Goal: Information Seeking & Learning: Learn about a topic

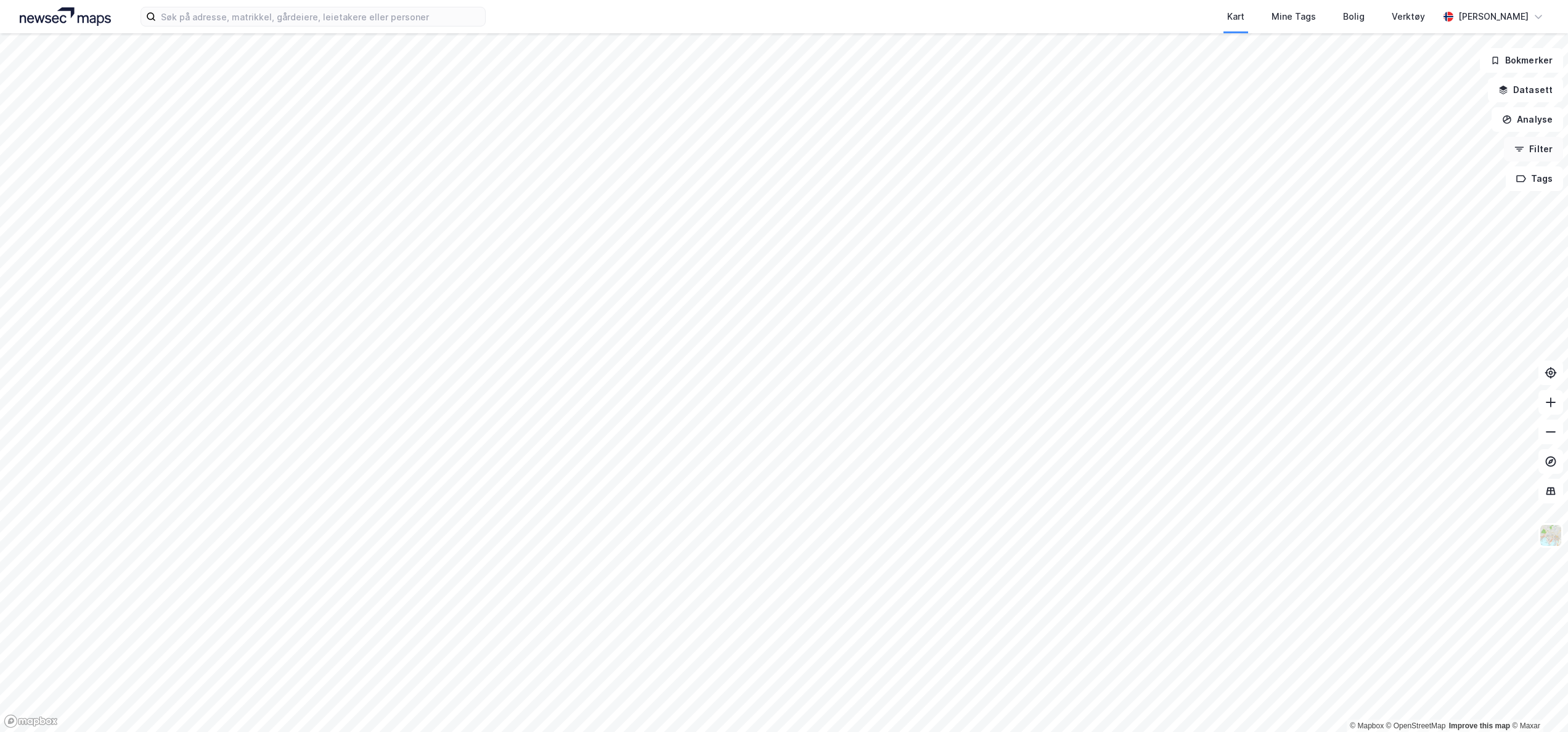
click at [1527, 149] on button "Filter" at bounding box center [1534, 149] width 59 height 24
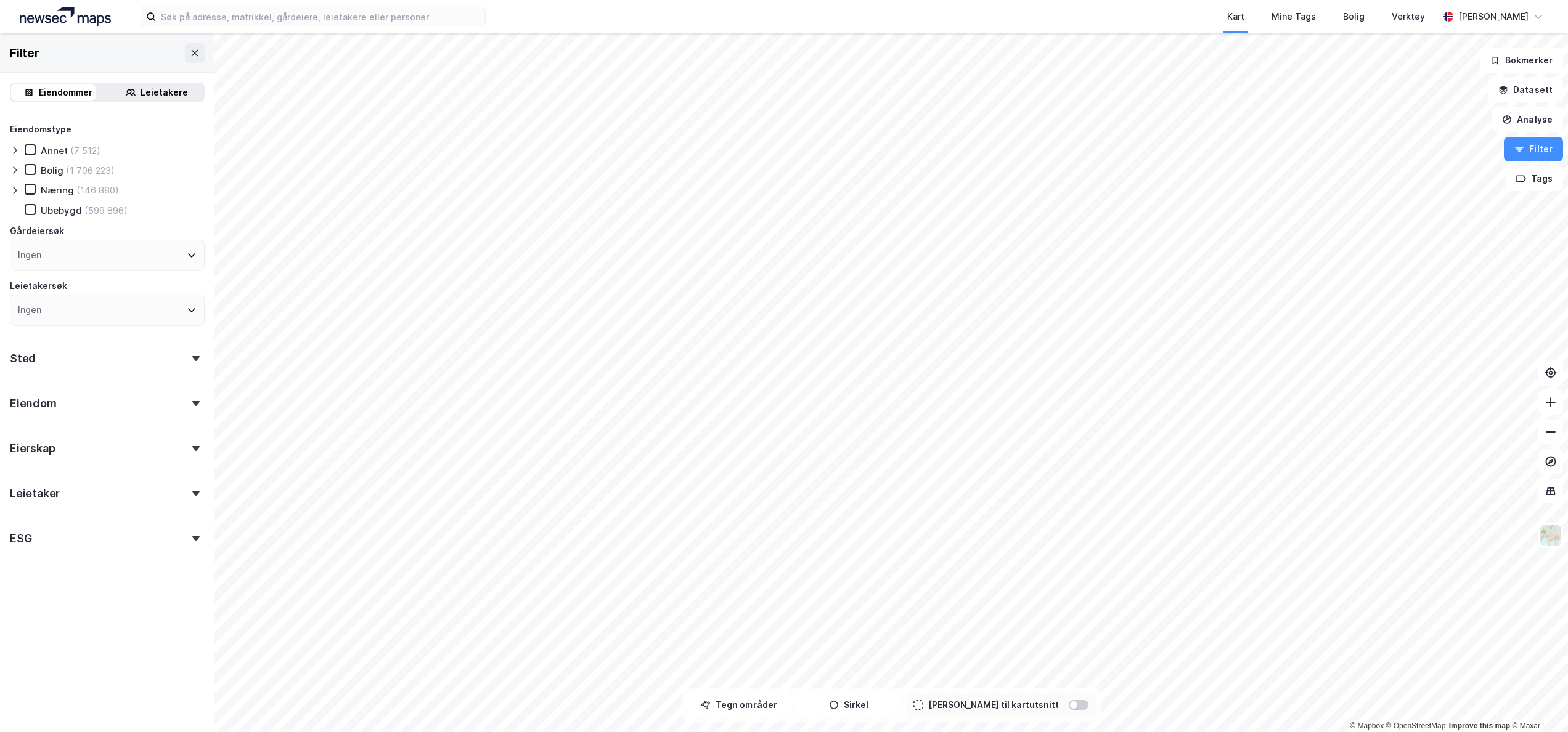
click at [167, 87] on div "Leietakere" at bounding box center [164, 92] width 47 height 15
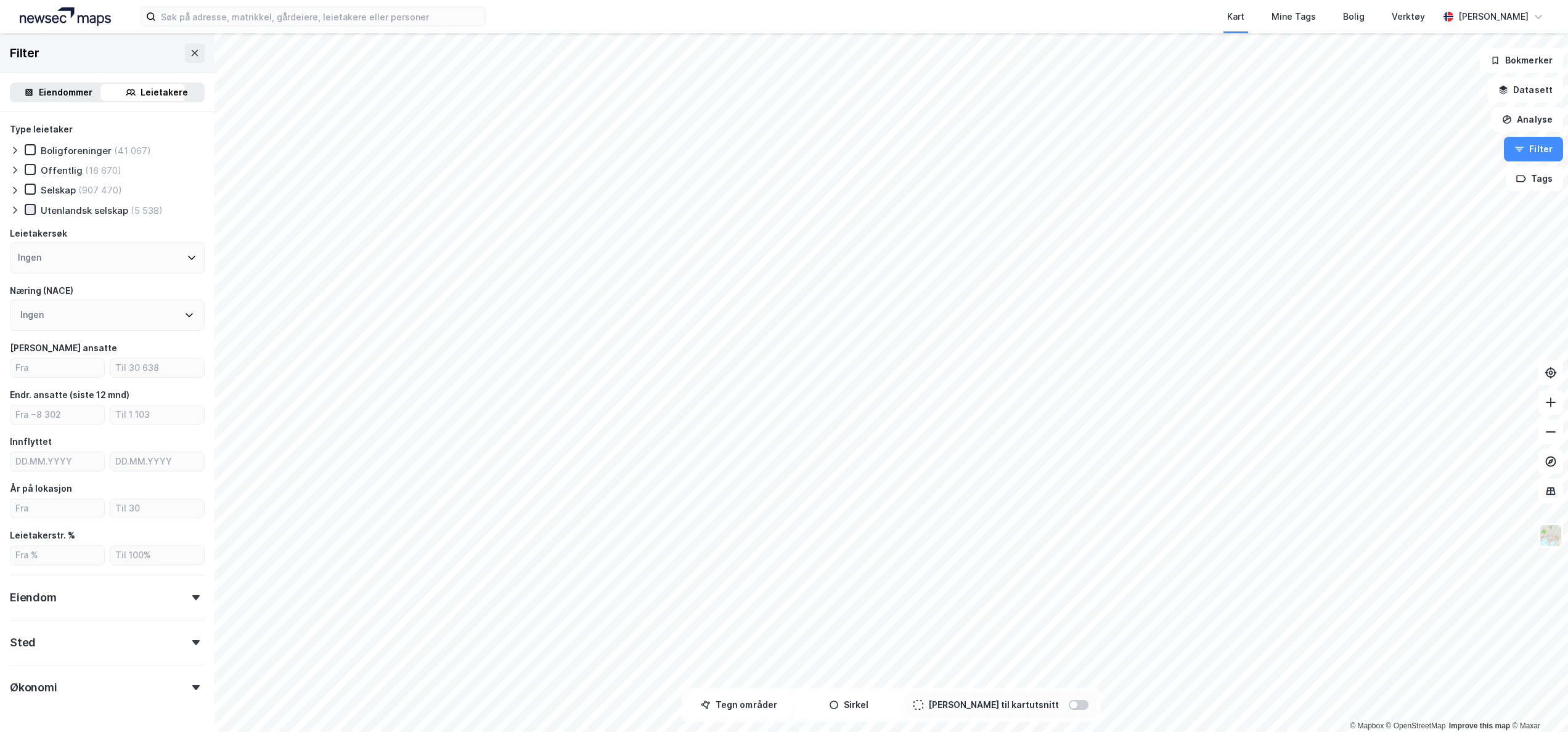
click at [30, 210] on icon at bounding box center [31, 210] width 9 height 9
click at [32, 187] on icon at bounding box center [31, 190] width 9 height 9
click at [54, 248] on div "Ingen" at bounding box center [107, 258] width 195 height 31
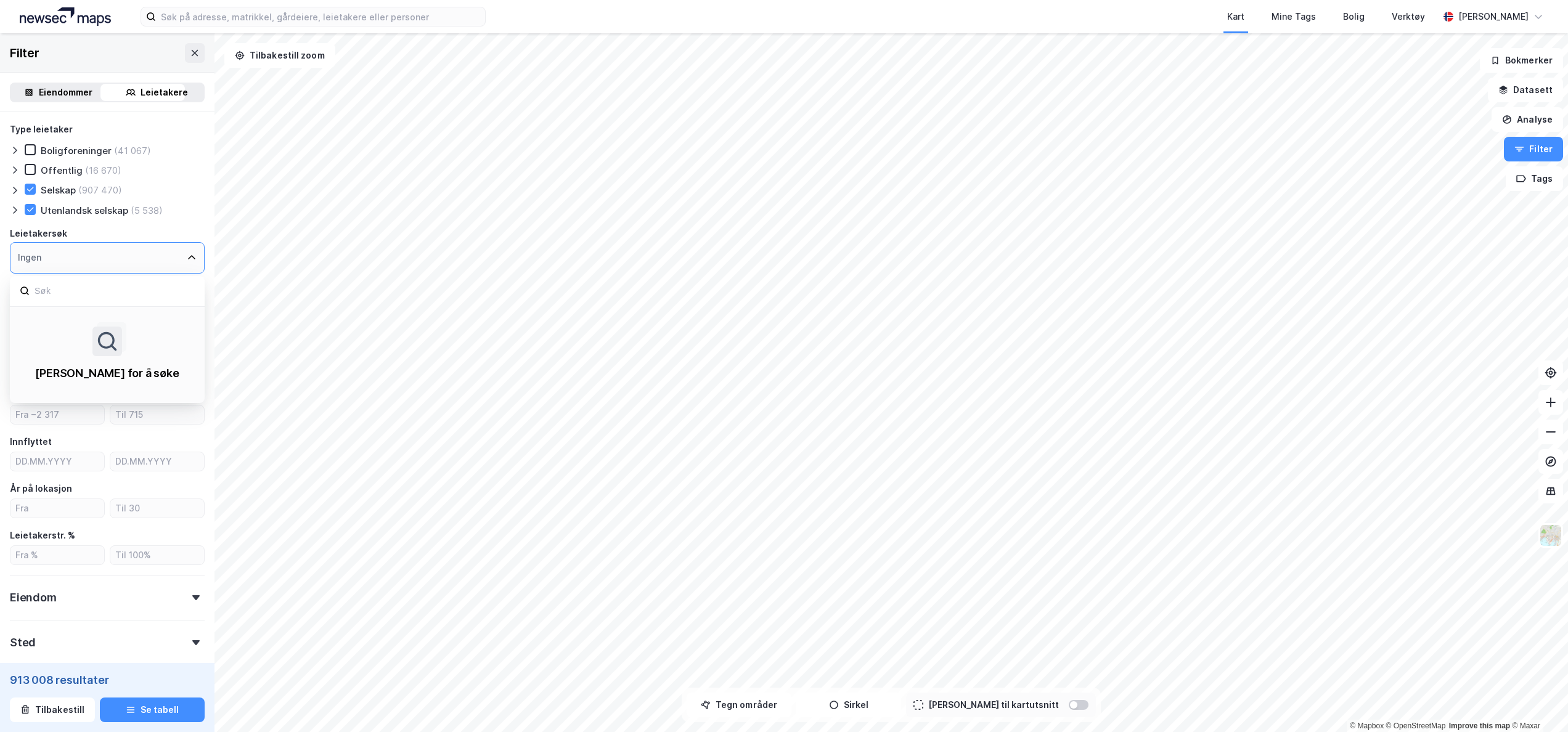
click at [163, 253] on div "Ingen" at bounding box center [107, 258] width 195 height 31
click at [192, 231] on div "Type leietaker Boligforeninger (41 067) Offentlig (16 670) Selskap (907 470) Ut…" at bounding box center [107, 441] width 214 height 659
click at [166, 309] on div "Ingen" at bounding box center [107, 315] width 195 height 31
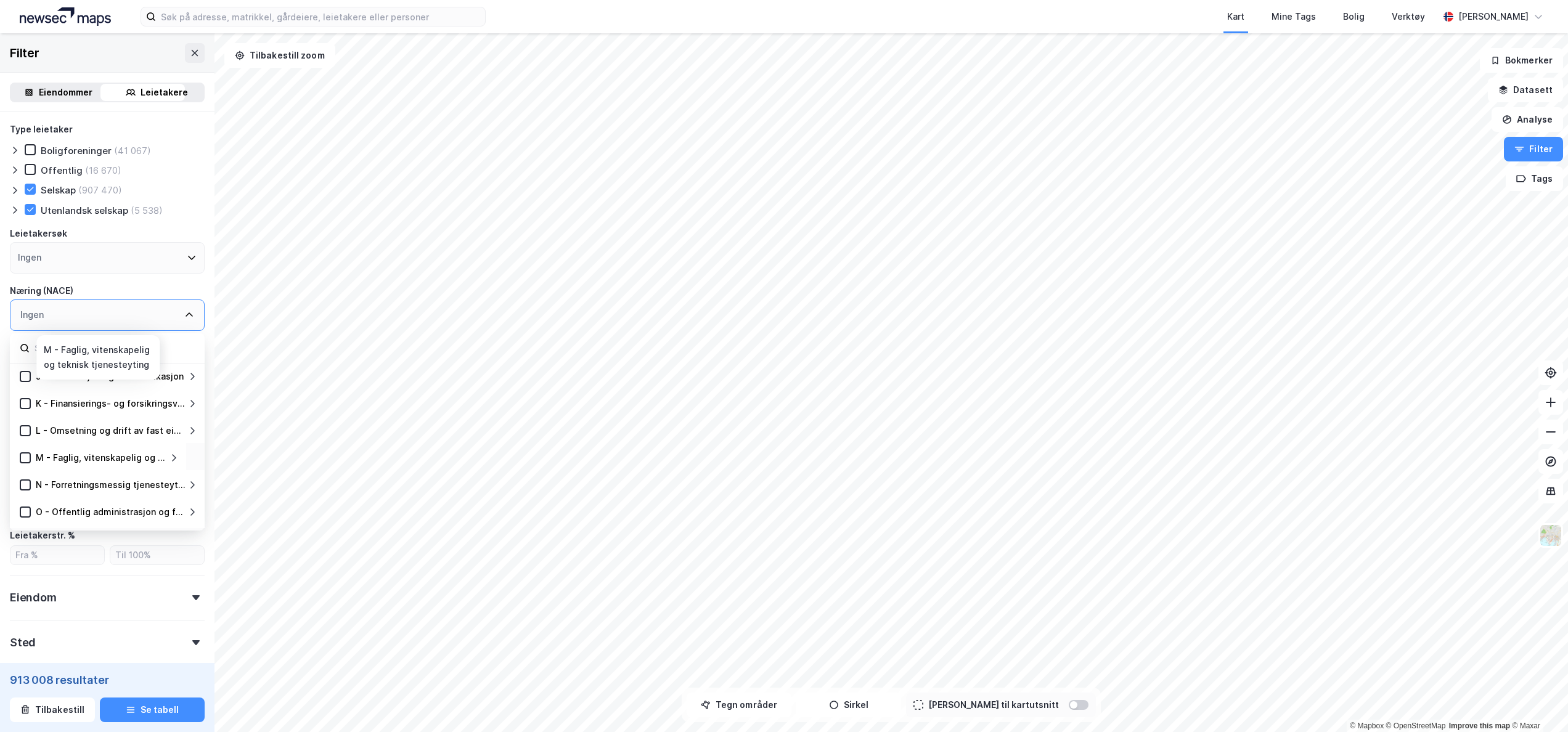
scroll to position [369, 0]
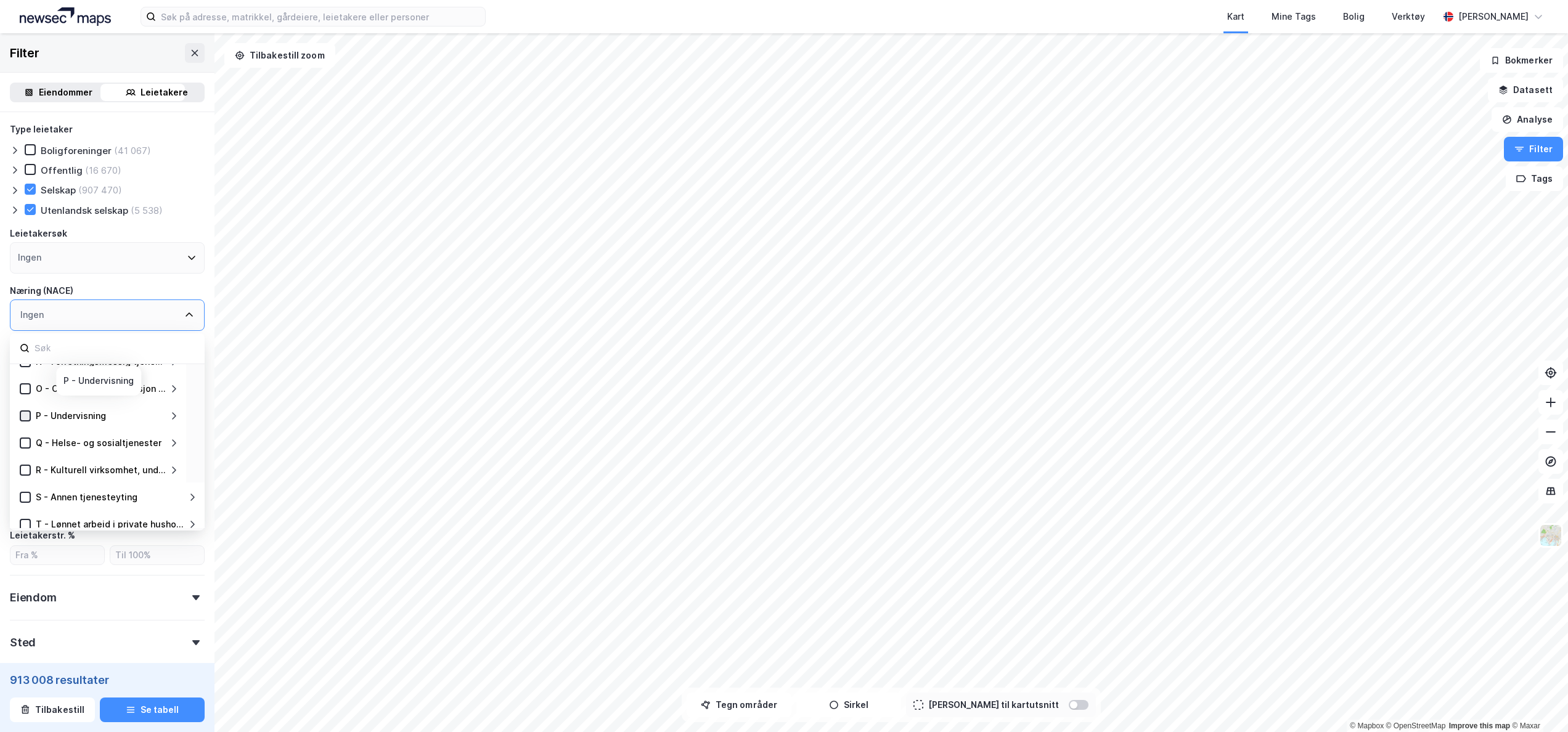
click at [22, 418] on icon at bounding box center [25, 416] width 9 height 9
click at [27, 517] on icon at bounding box center [25, 515] width 9 height 9
click at [28, 457] on icon at bounding box center [25, 461] width 9 height 9
click at [27, 486] on icon at bounding box center [25, 487] width 9 height 9
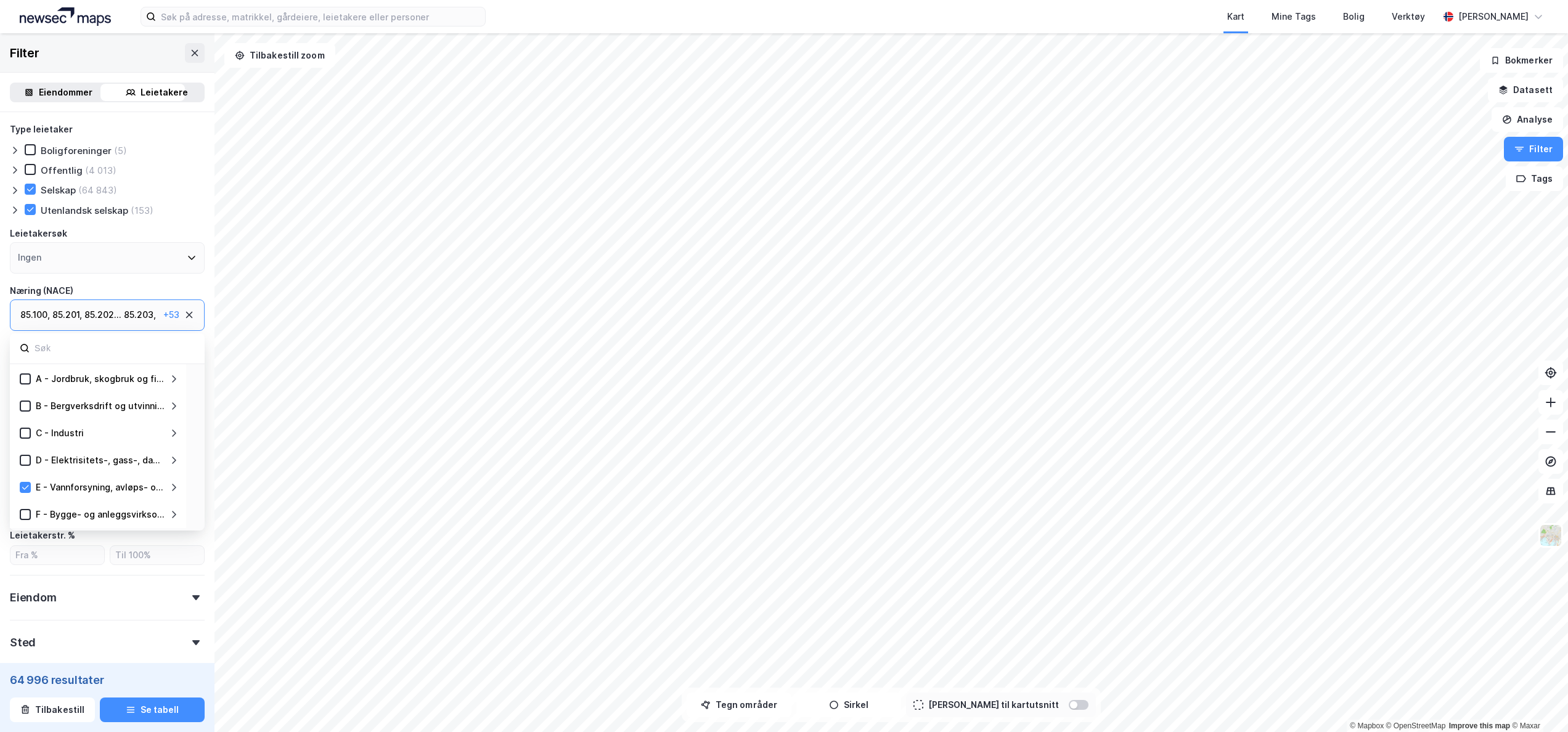
scroll to position [123, 0]
click at [26, 493] on div "J - Informasjon og kommunikasjon" at bounding box center [100, 500] width 159 height 15
click at [26, 498] on icon at bounding box center [25, 500] width 9 height 9
click at [24, 405] on icon at bounding box center [25, 403] width 7 height 4
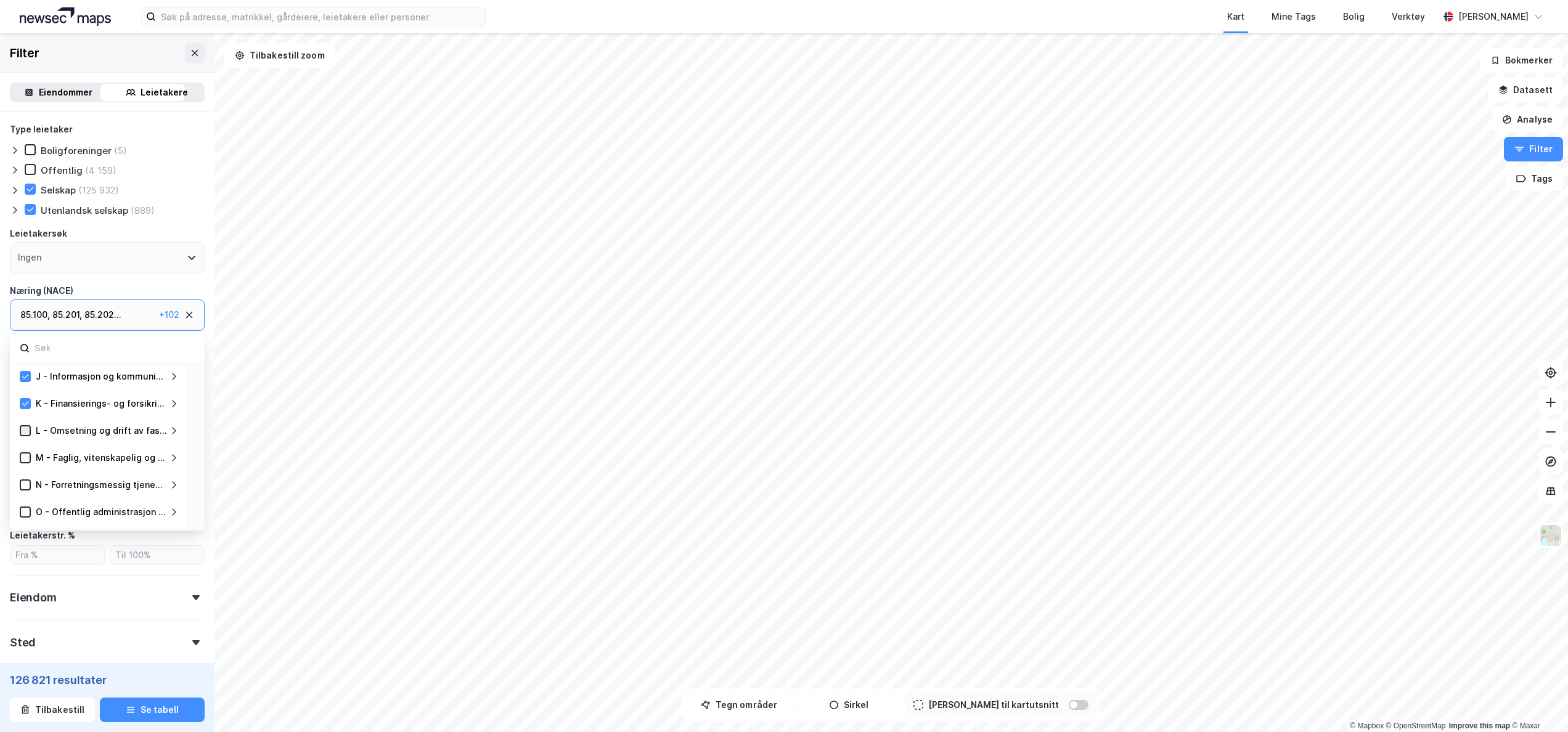
click at [26, 432] on icon at bounding box center [25, 431] width 9 height 9
click at [26, 487] on icon at bounding box center [25, 485] width 9 height 9
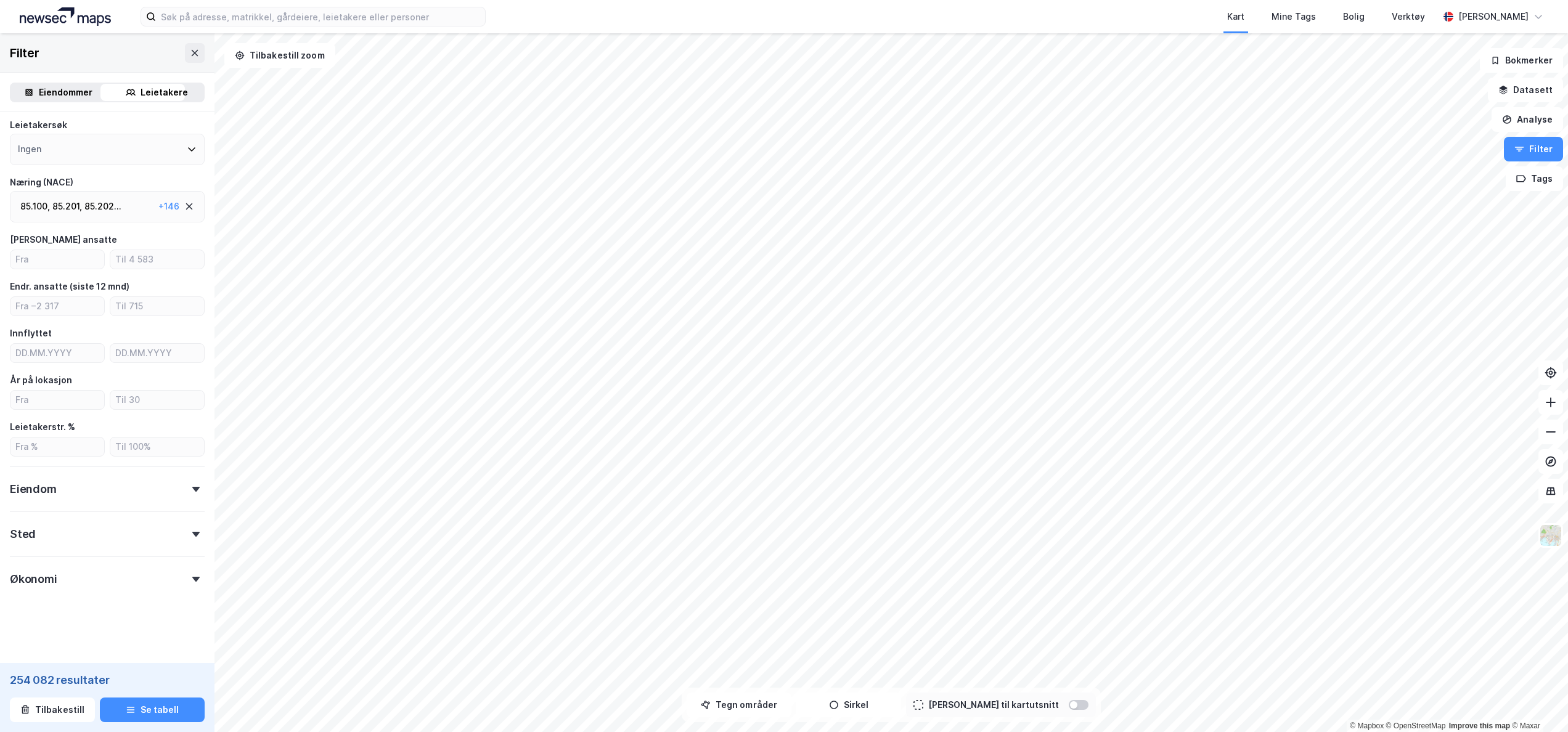
click at [187, 181] on div "Type leietaker Boligforeninger (10 485) Offentlig (4 734) Selskap (252 524) Ute…" at bounding box center [107, 333] width 214 height 659
click at [45, 264] on input "number" at bounding box center [57, 259] width 94 height 18
type input "1"
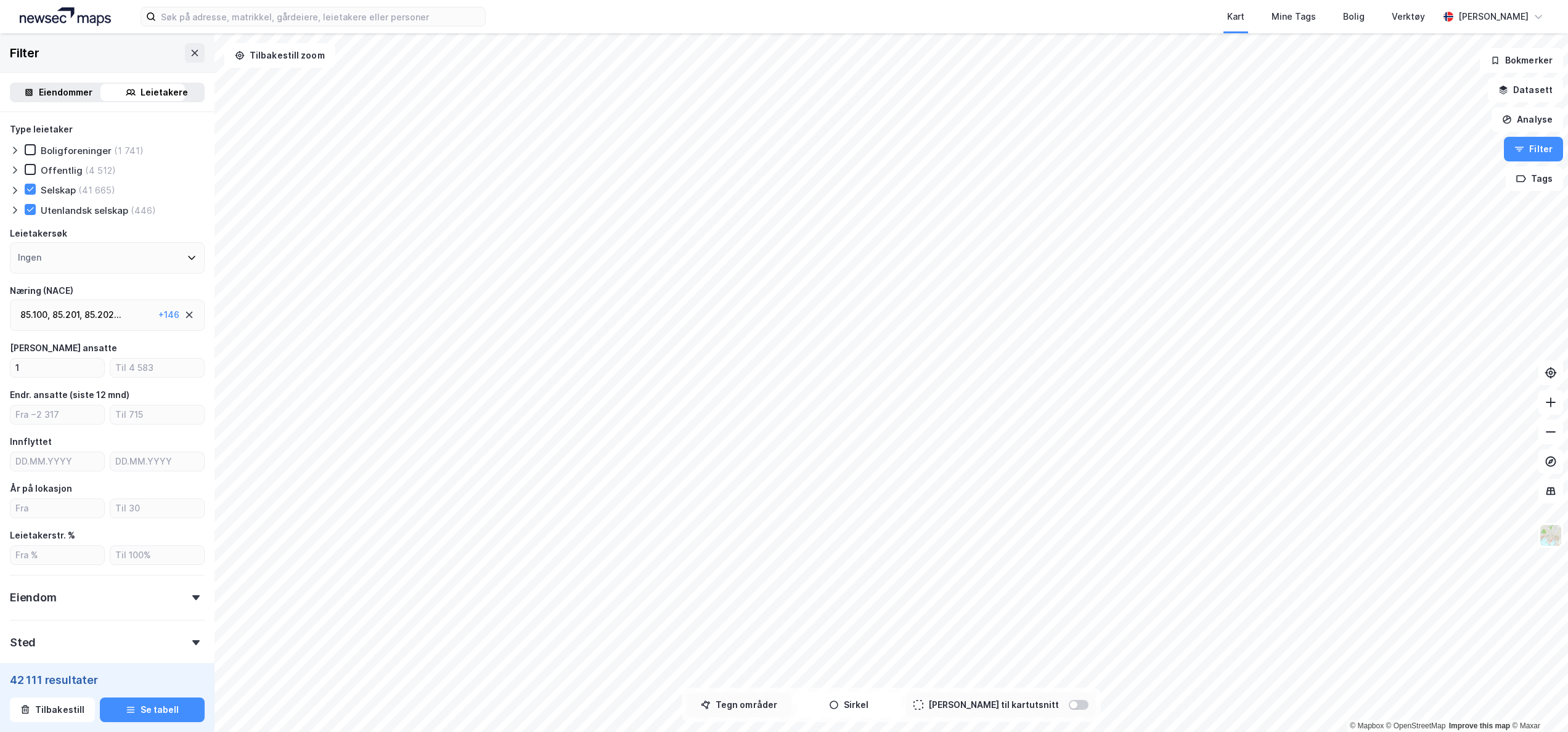
click at [777, 706] on button "Tegn områder" at bounding box center [739, 705] width 105 height 24
click at [840, 223] on div "95,2m" at bounding box center [839, 228] width 19 height 37
click at [135, 363] on input "number" at bounding box center [156, 368] width 94 height 18
type input "8"
type input "40"
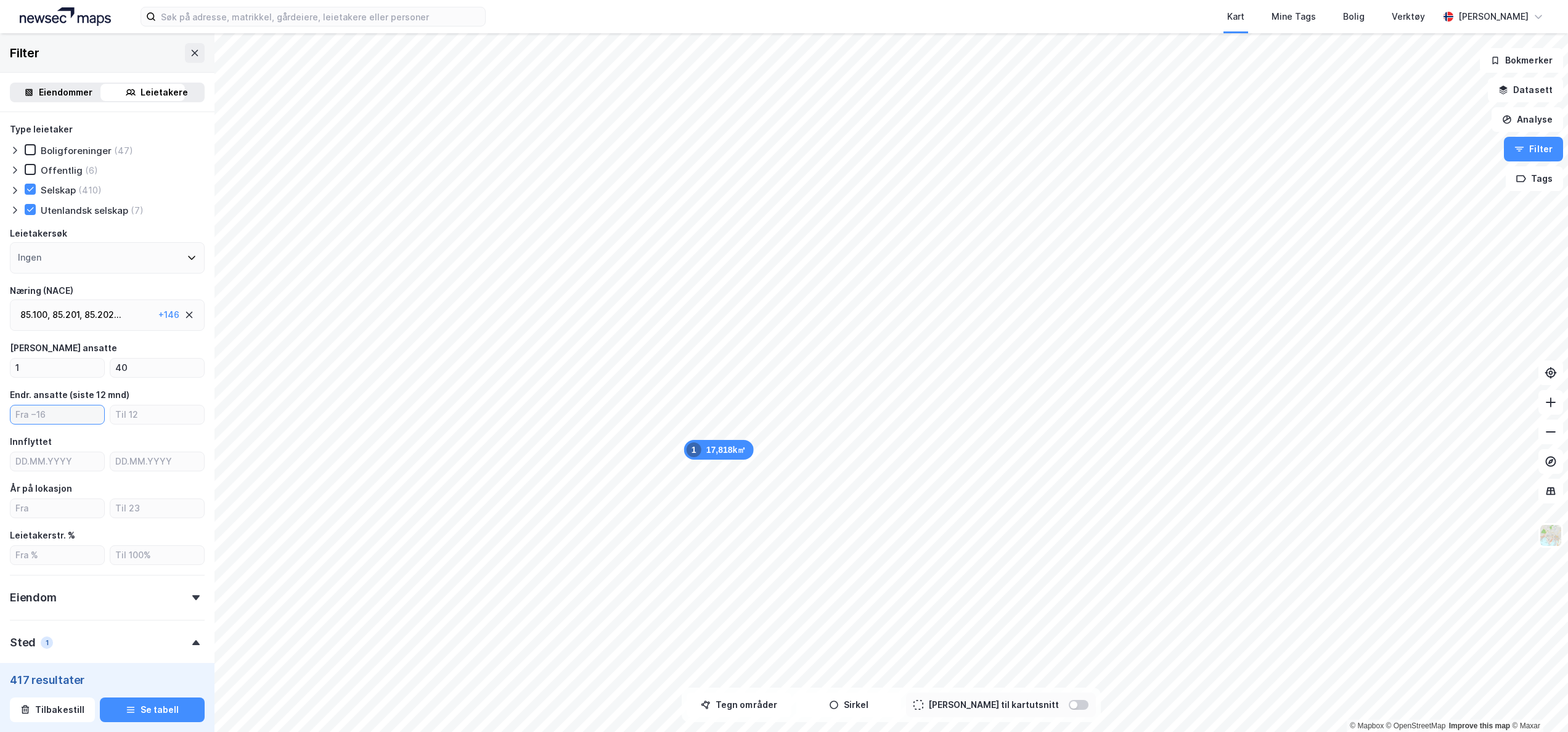
click at [55, 418] on input "number" at bounding box center [57, 414] width 94 height 18
type input "DD.MM.YYYY"
click at [68, 465] on input "DD.MM.YYYY" at bounding box center [57, 461] width 94 height 18
click at [169, 494] on icon "Previous month" at bounding box center [163, 491] width 15 height 15
click at [83, 488] on icon "calendar view is open, switch to year view" at bounding box center [80, 491] width 15 height 15
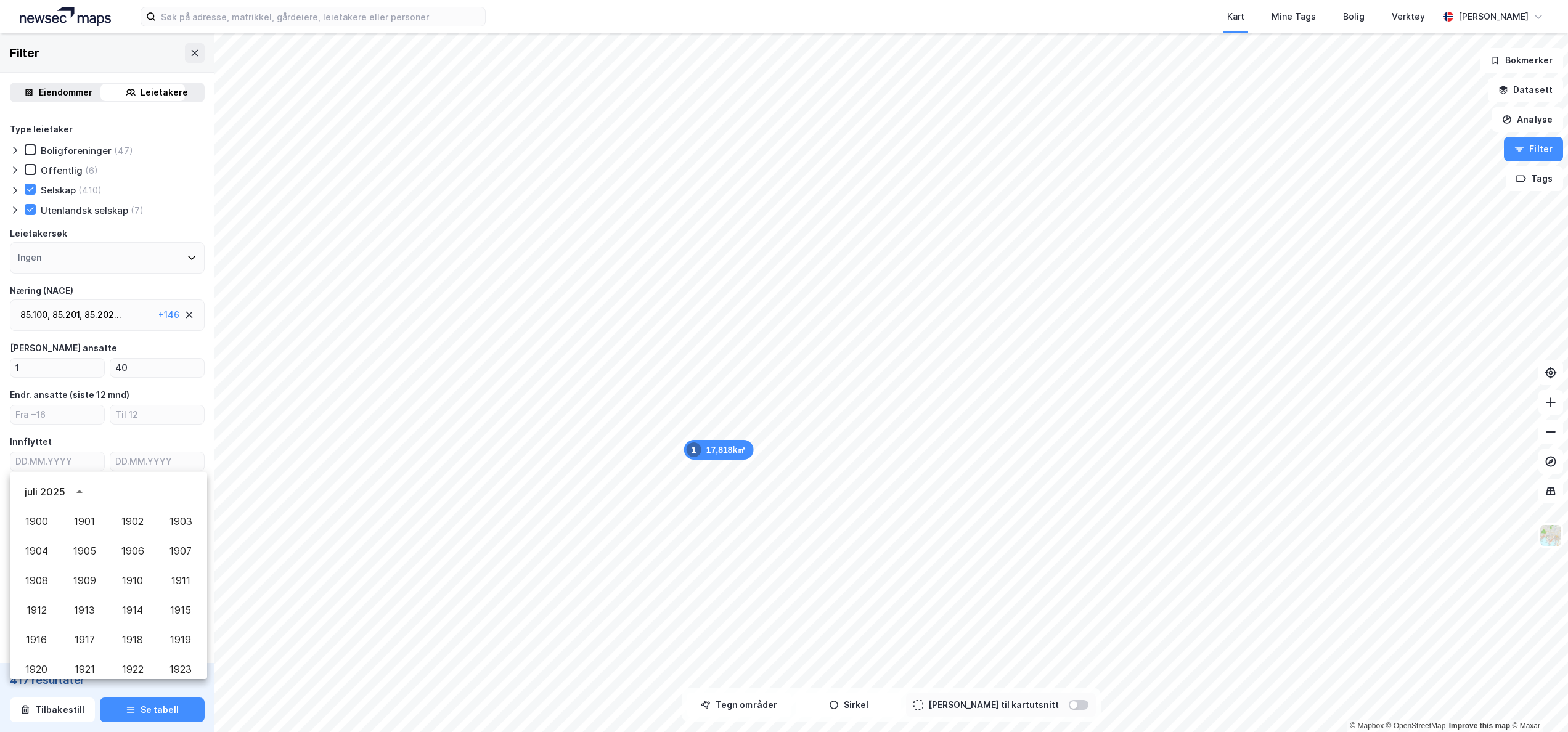
scroll to position [1141, 0]
click at [93, 279] on button "2021" at bounding box center [84, 266] width 45 height 22
type input "20.08.2021"
click at [160, 433] on div "Type leietaker Boligforeninger (12) Offentlig Selskap (173) Utenlandsk selskap …" at bounding box center [107, 495] width 195 height 747
click at [70, 507] on input "number" at bounding box center [57, 508] width 94 height 18
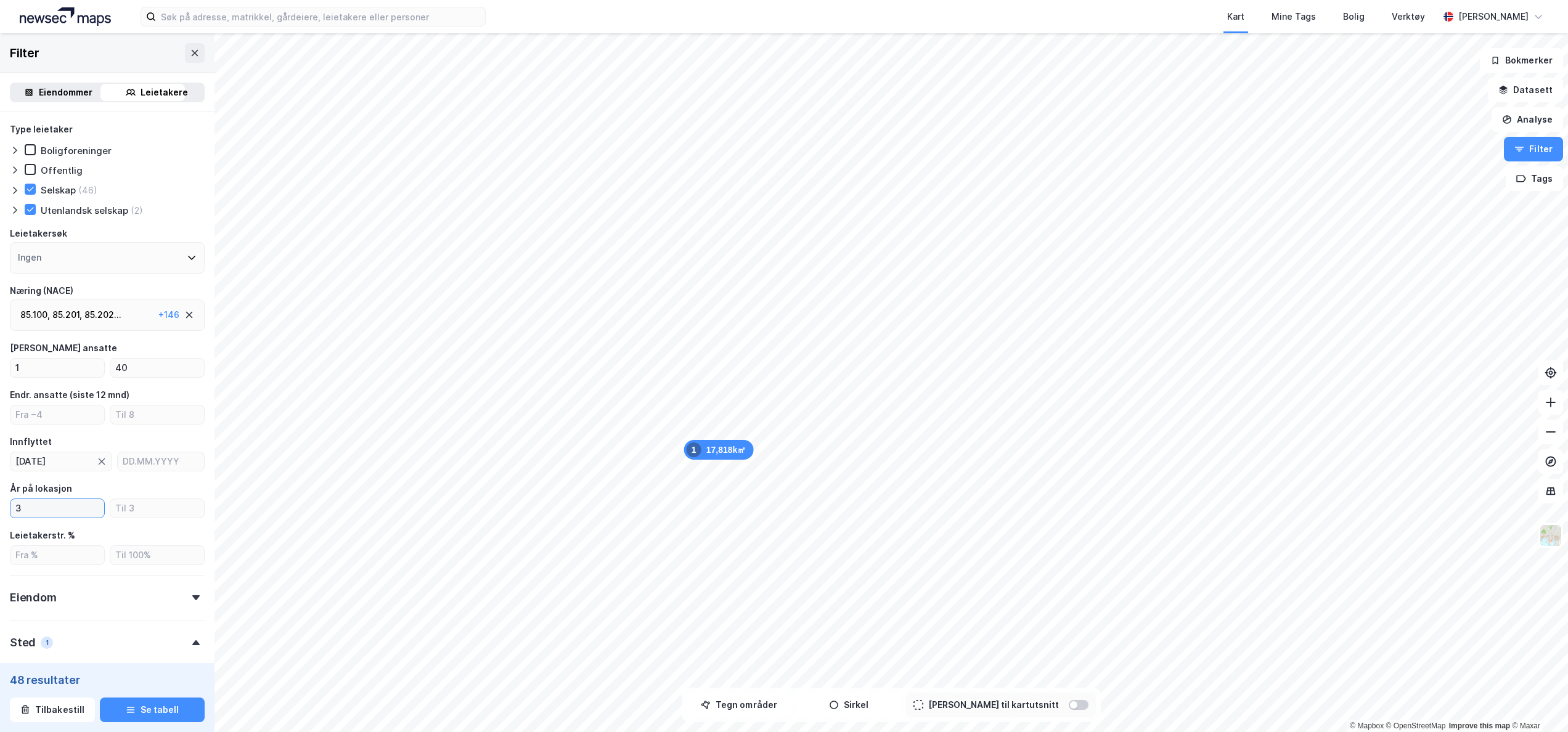
scroll to position [123, 0]
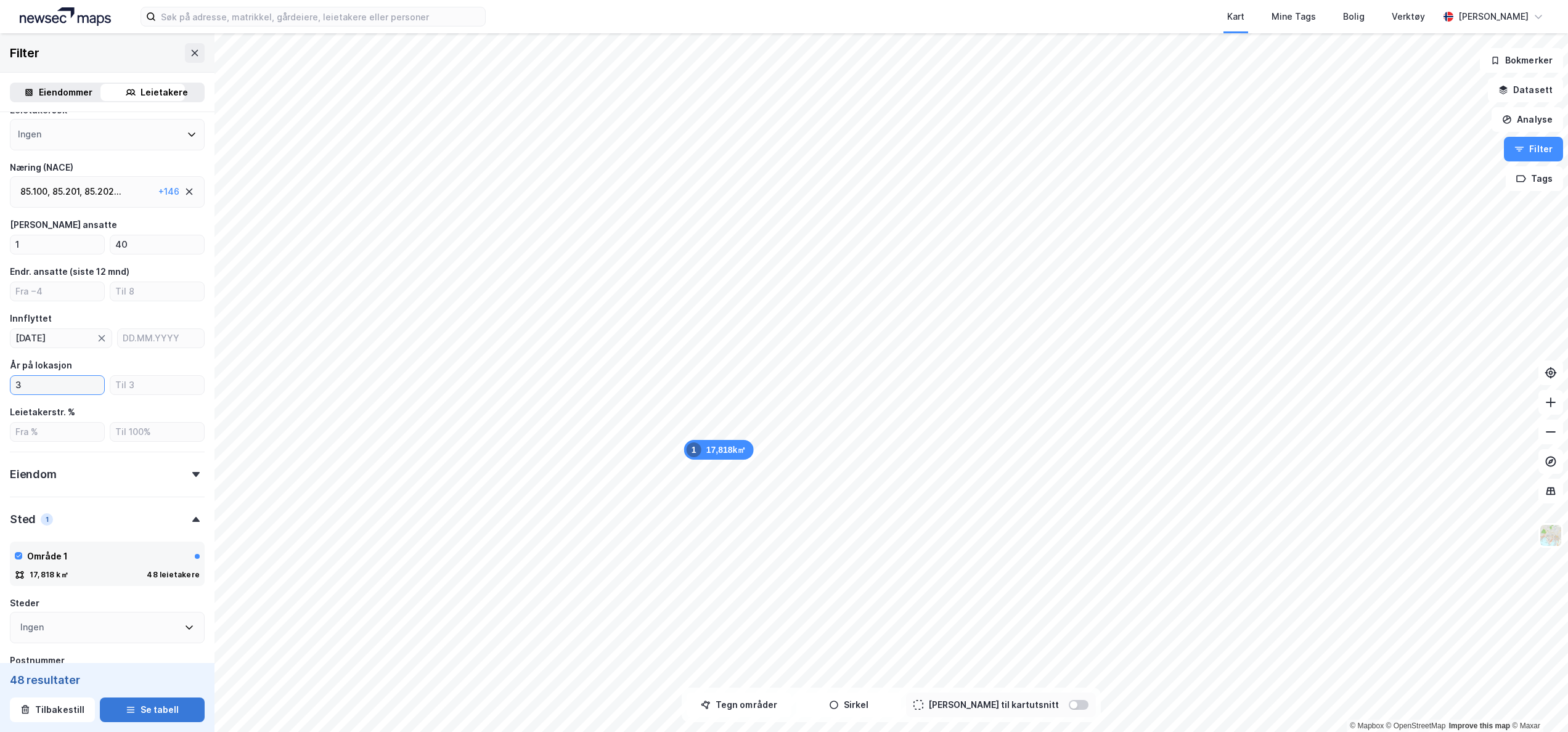
type input "3"
click at [143, 707] on button "Se tabell" at bounding box center [152, 709] width 105 height 24
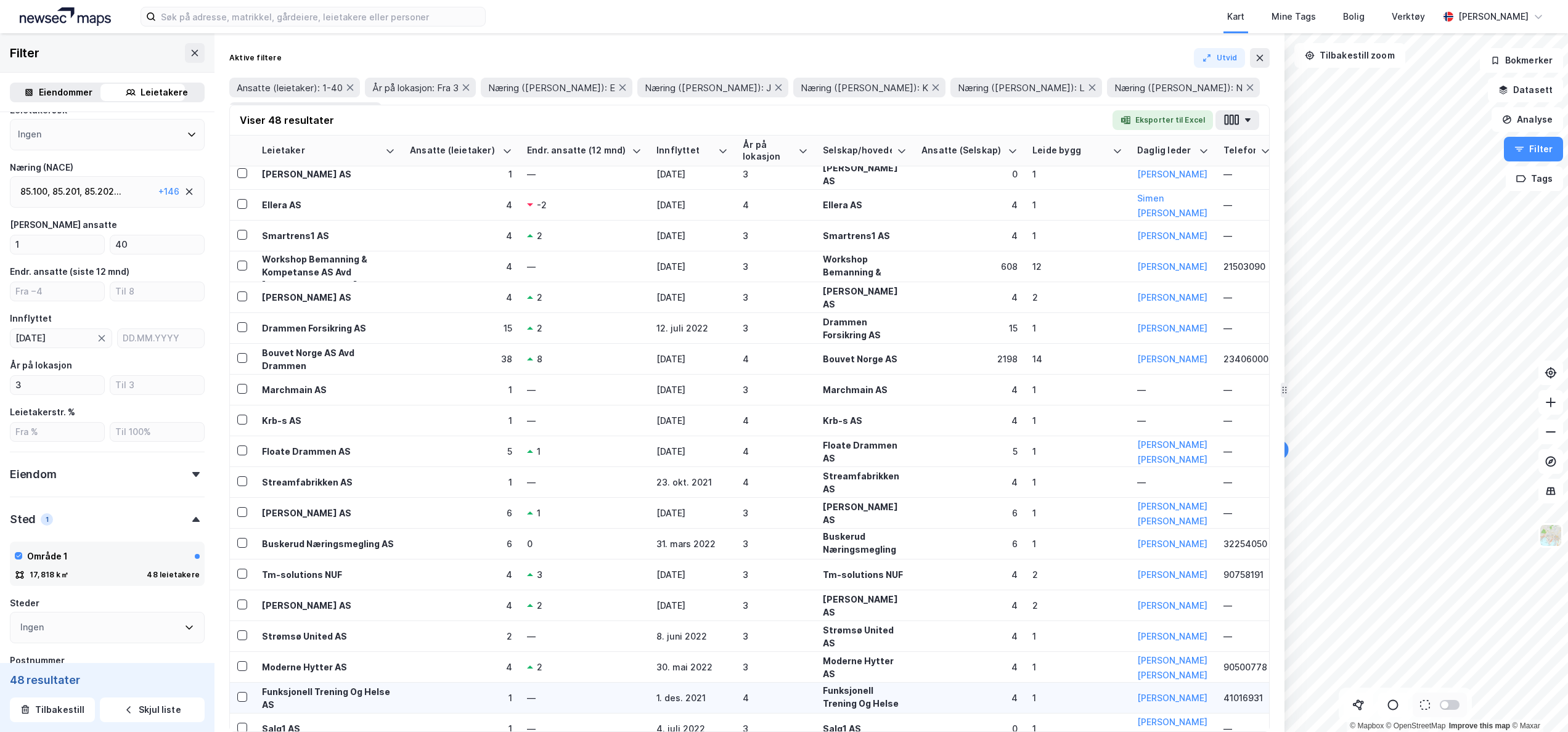
scroll to position [932, 0]
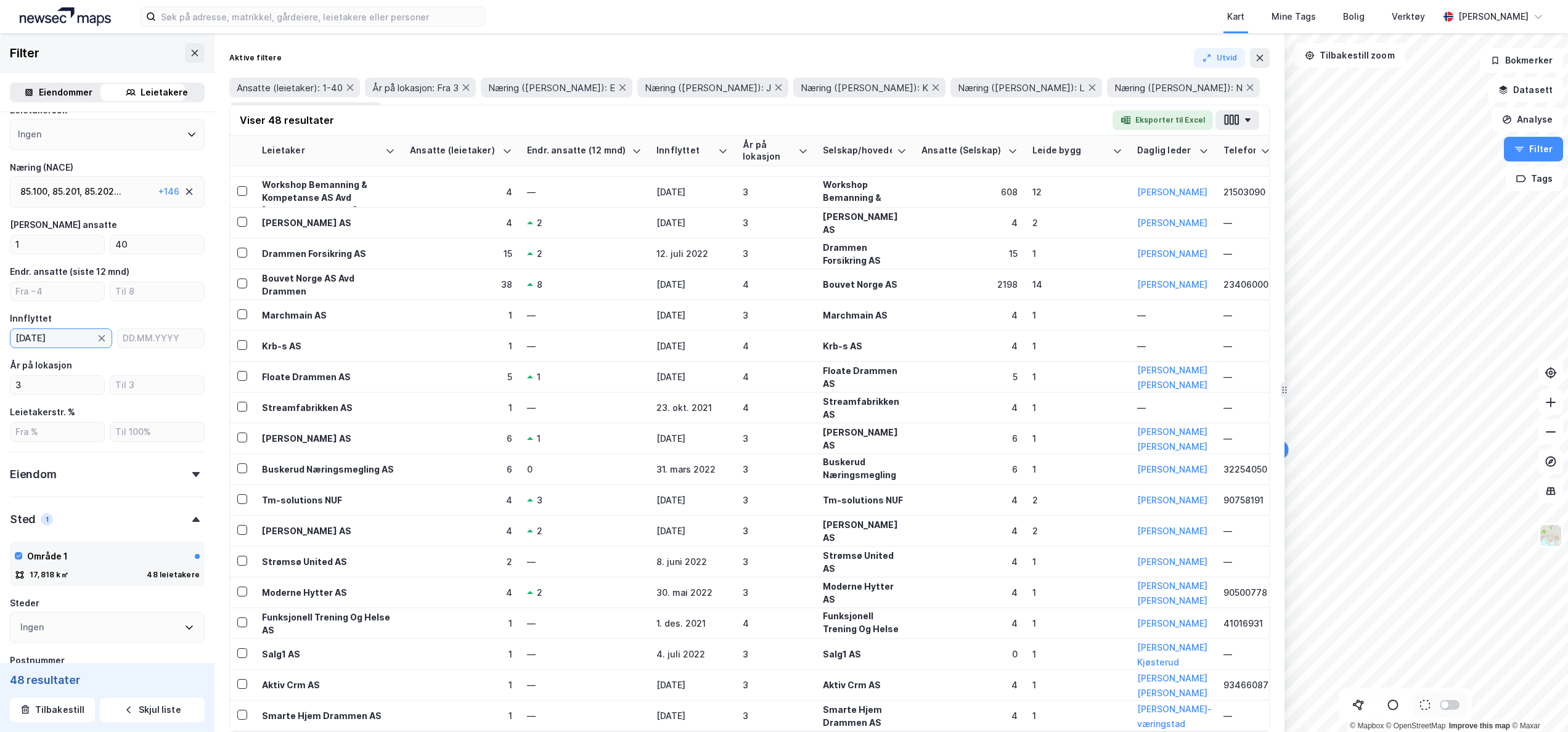
click at [75, 340] on input "20.08.2021" at bounding box center [53, 338] width 87 height 18
click at [53, 369] on div "august 2021" at bounding box center [41, 368] width 33 height 15
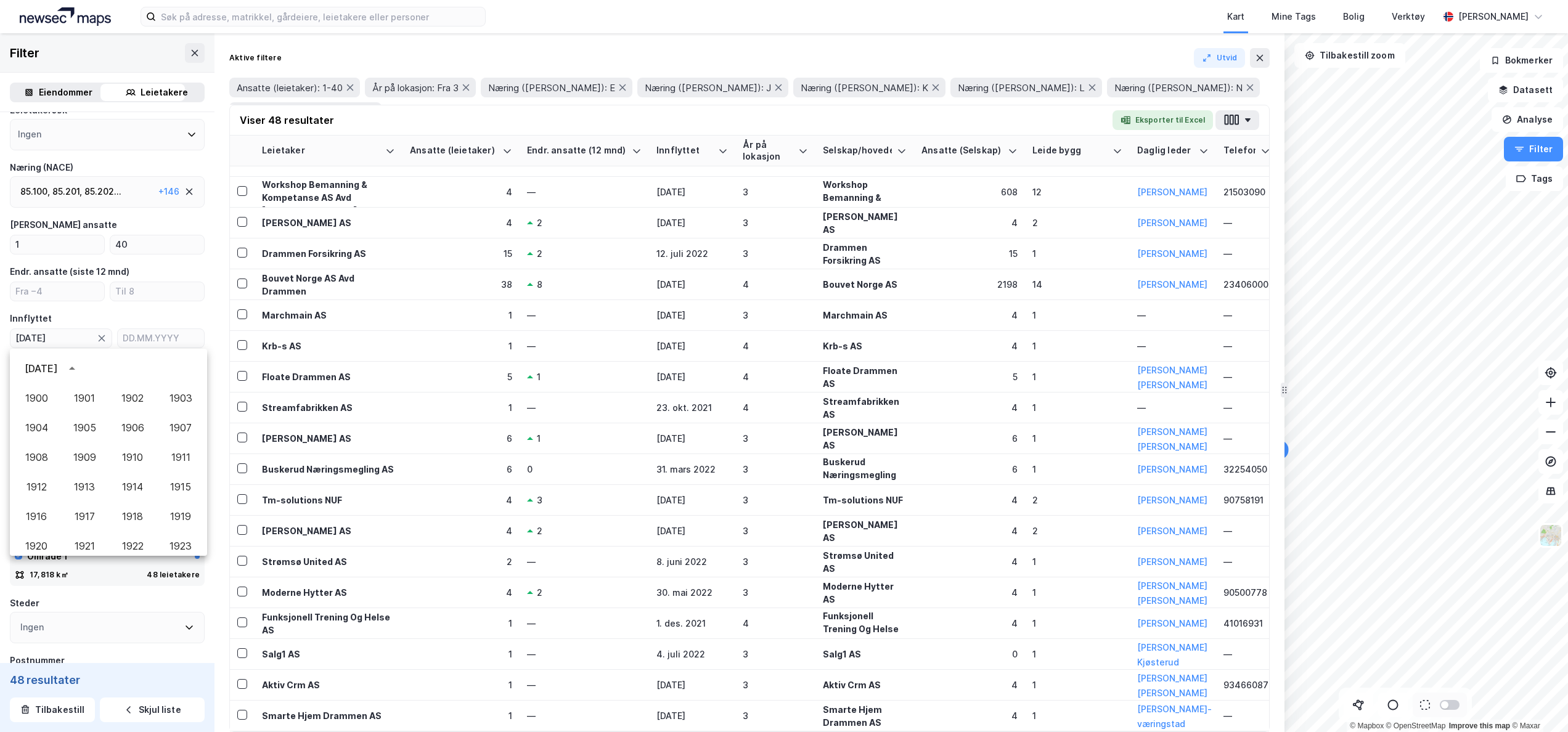
scroll to position [1112, 0]
click at [45, 185] on button "2020" at bounding box center [36, 173] width 45 height 22
type input "20.08.2020"
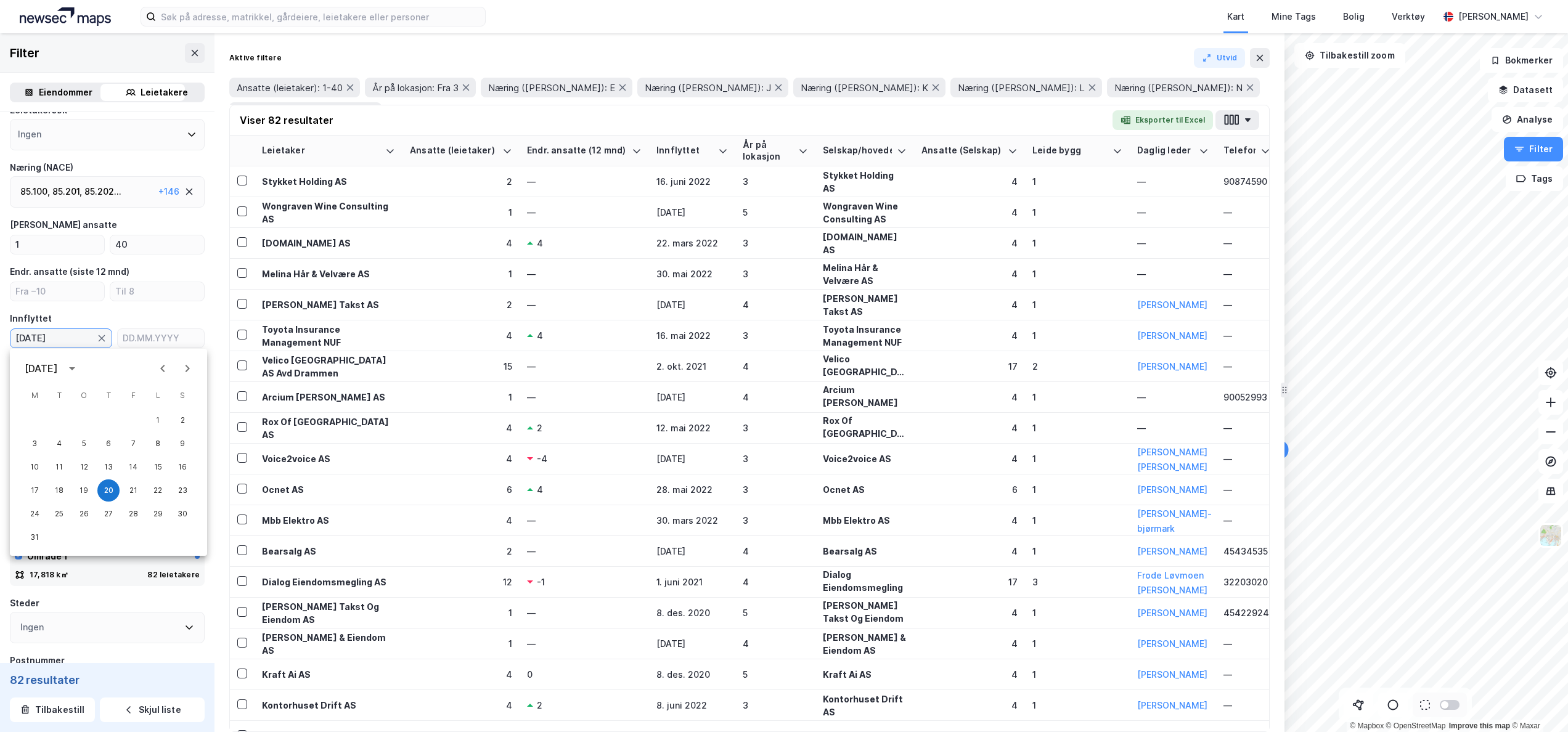
click at [142, 314] on div "Innflyttet" at bounding box center [107, 318] width 195 height 15
click at [349, 204] on div "Wongraven Wine Consulting AS" at bounding box center [329, 213] width 133 height 26
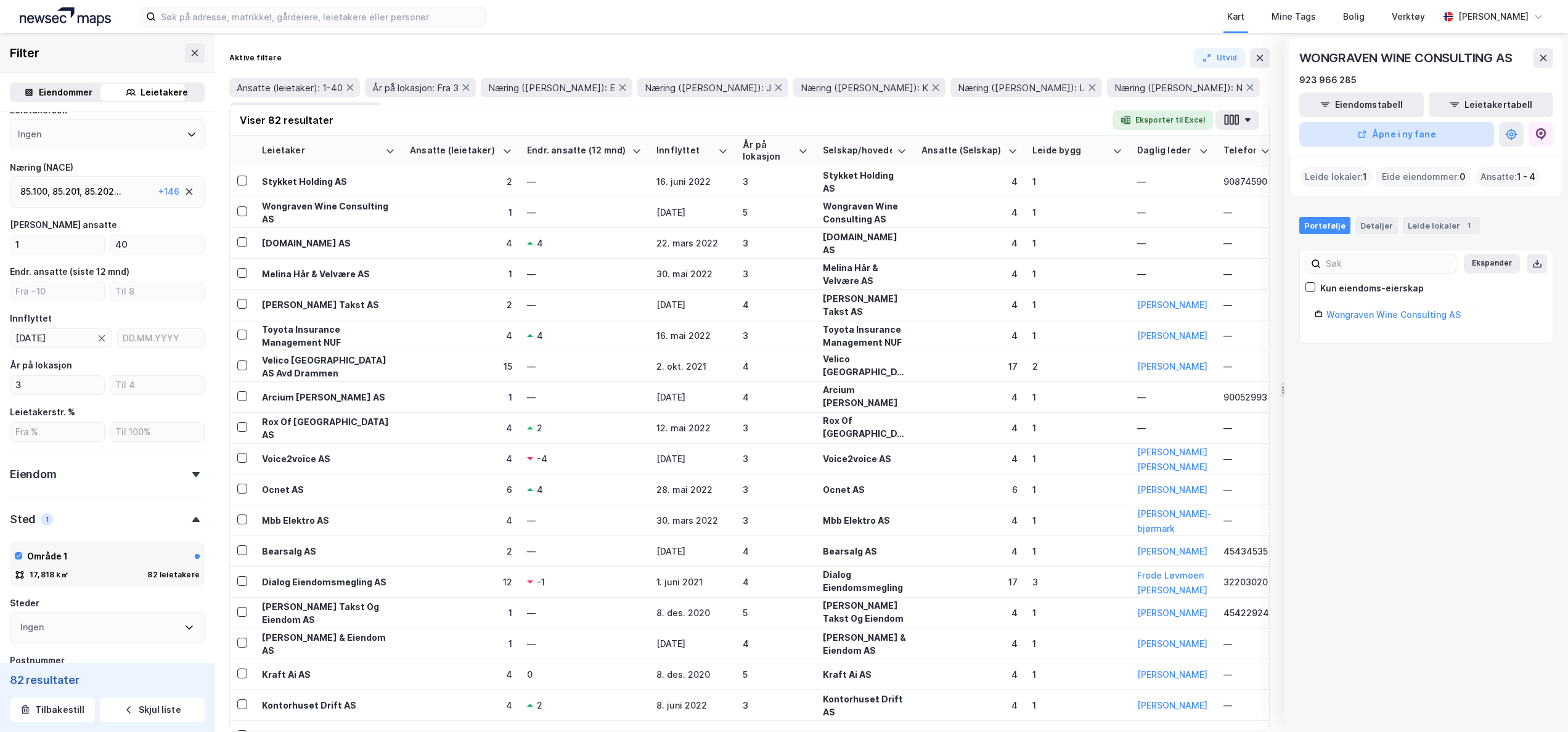
click at [1444, 135] on button "Åpne i ny fane" at bounding box center [1397, 135] width 195 height 24
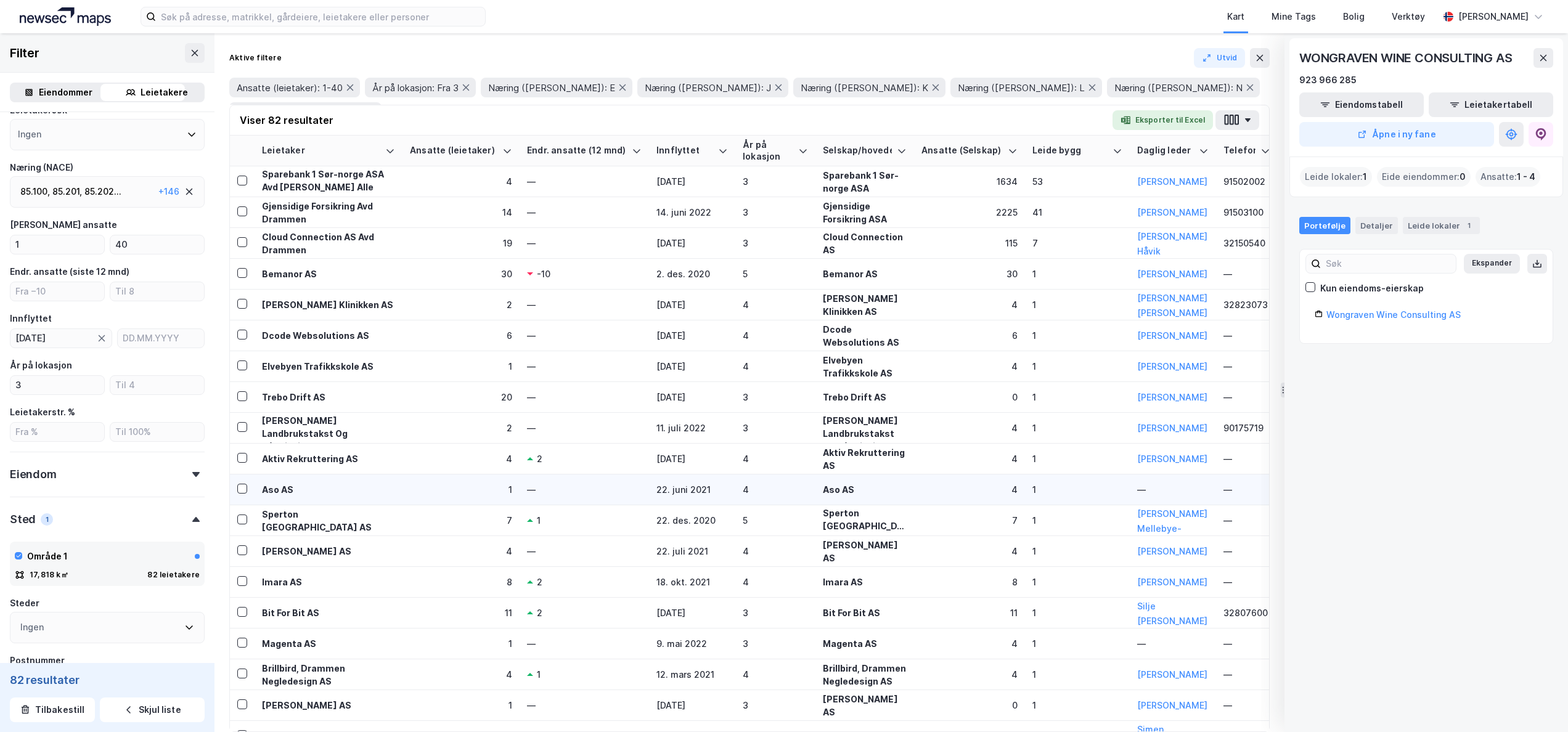
scroll to position [1233, 0]
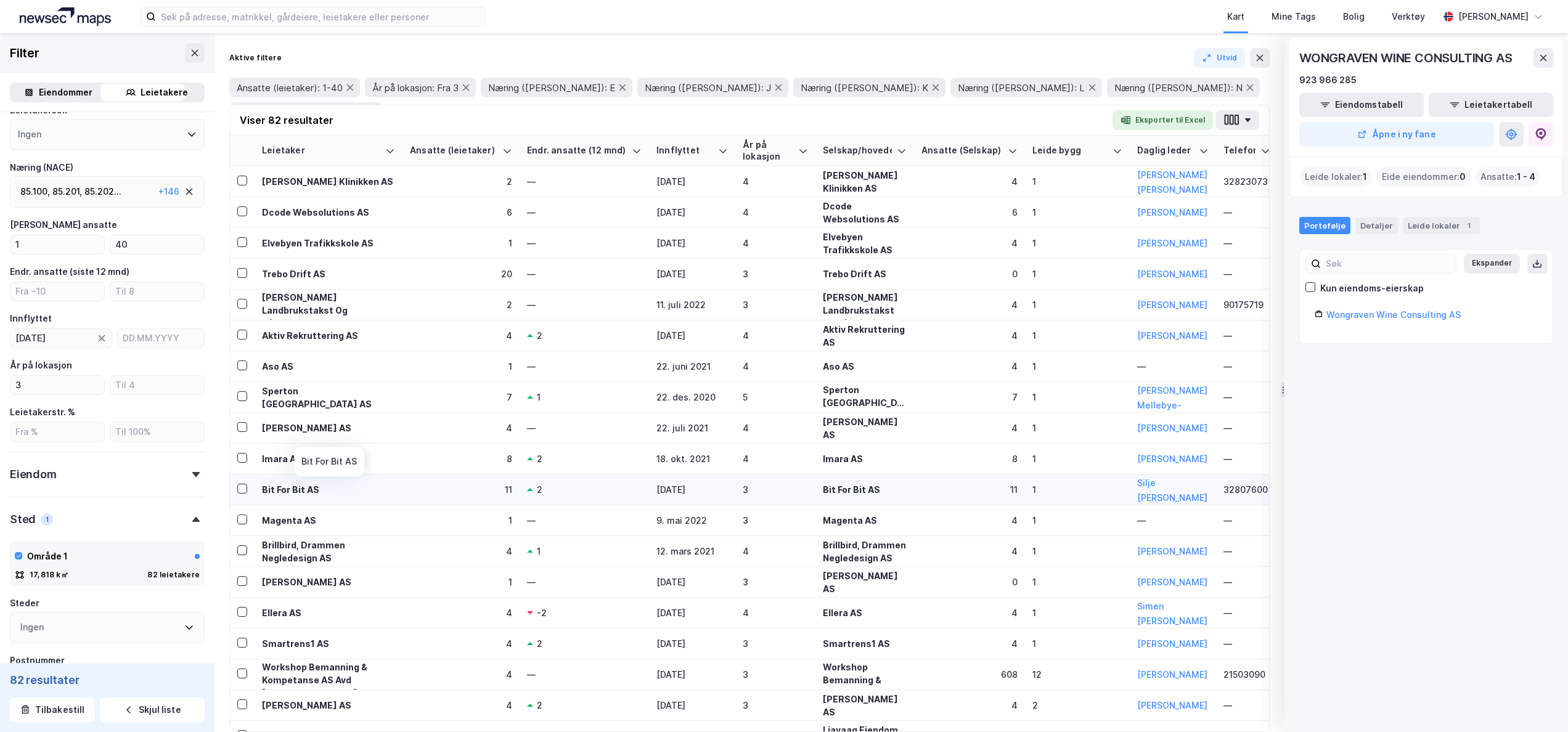
click at [286, 487] on div "Bit For Bit AS" at bounding box center [329, 489] width 133 height 13
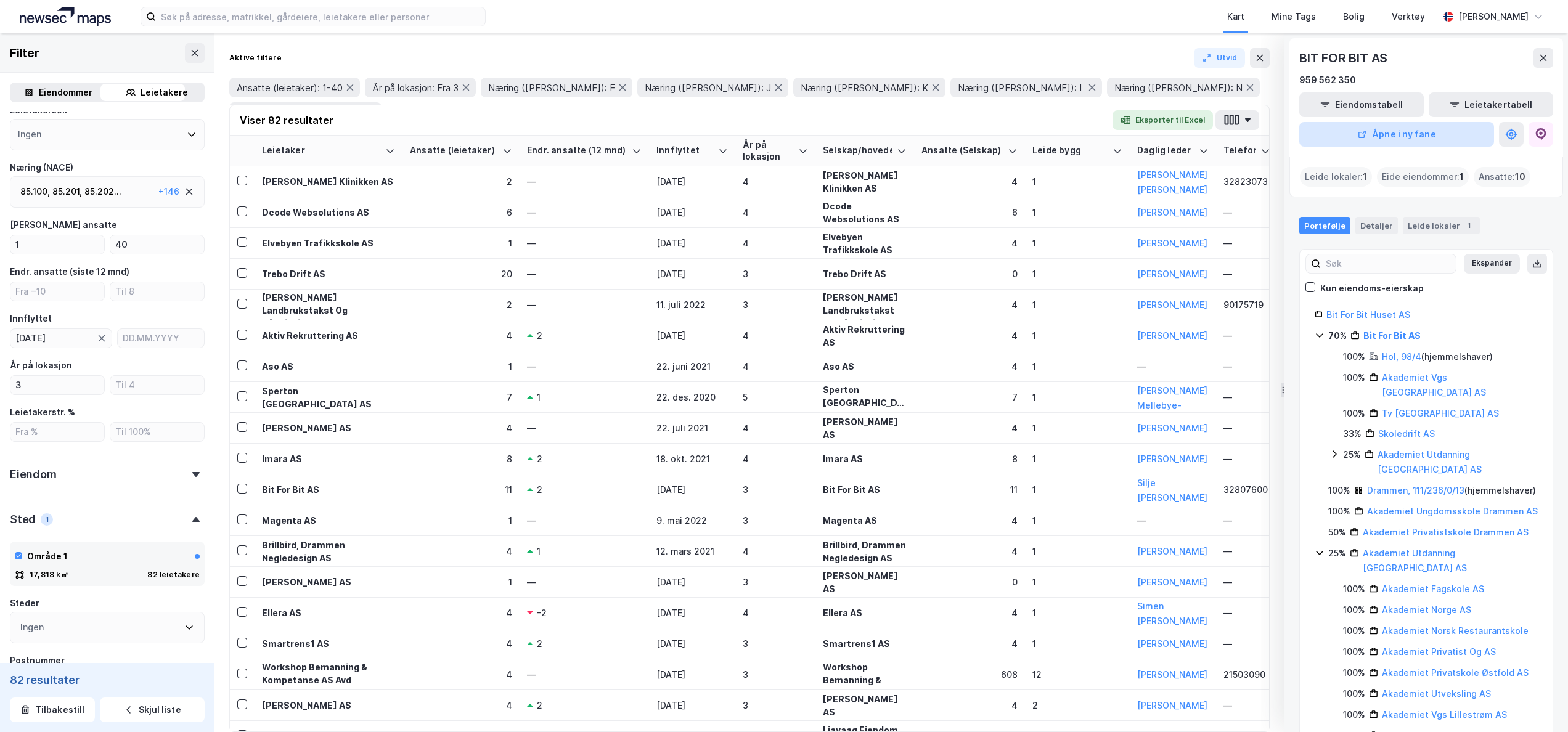
click at [1420, 126] on button "Åpne i ny fane" at bounding box center [1397, 135] width 195 height 24
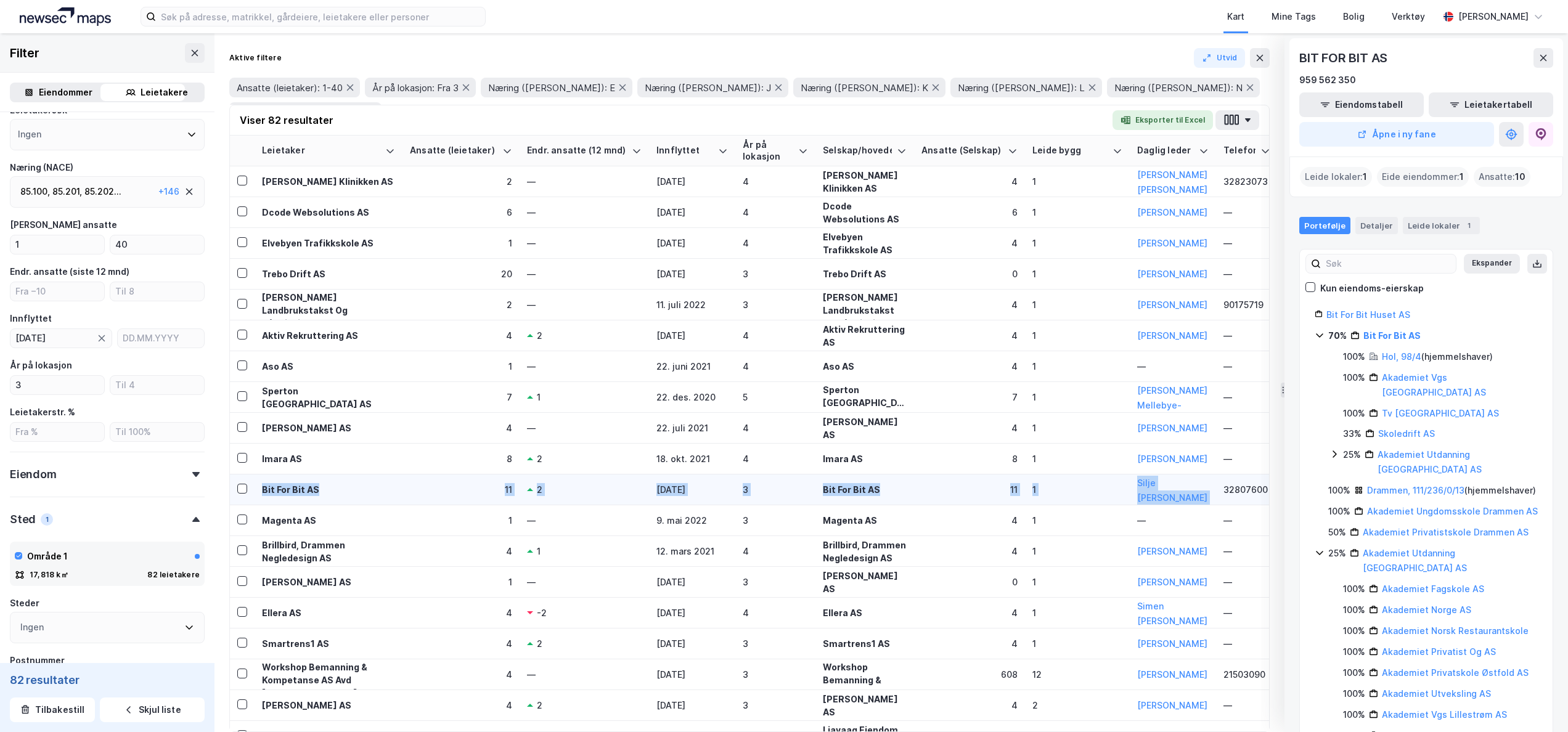
drag, startPoint x: 232, startPoint y: 484, endPoint x: 1218, endPoint y: 492, distance: 986.0
copy tr "Bit For Bit AS 11 2 10. feb. 2022 3 Bit For Bit AS 11 1 Silje Ingrid Ruud"
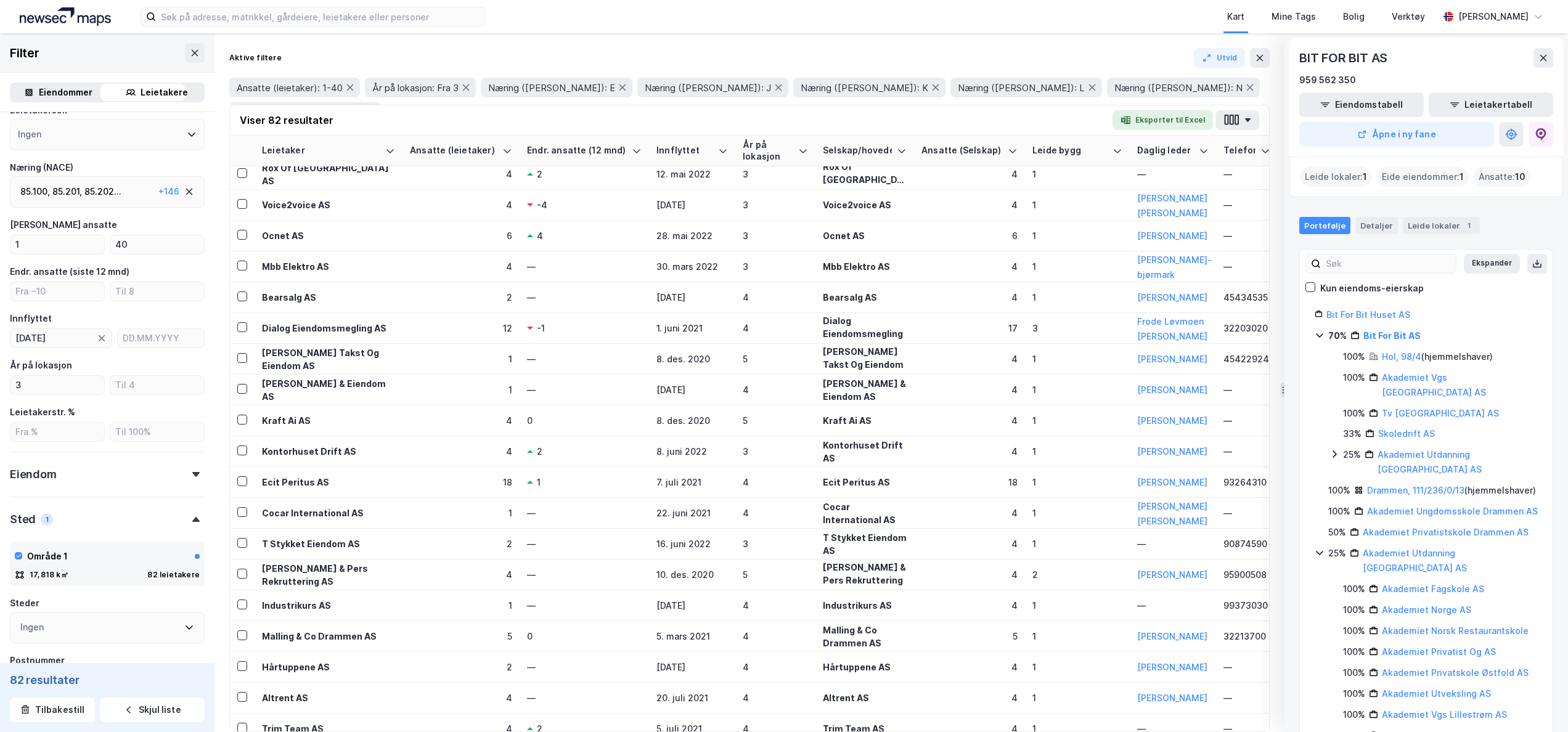
scroll to position [0, 0]
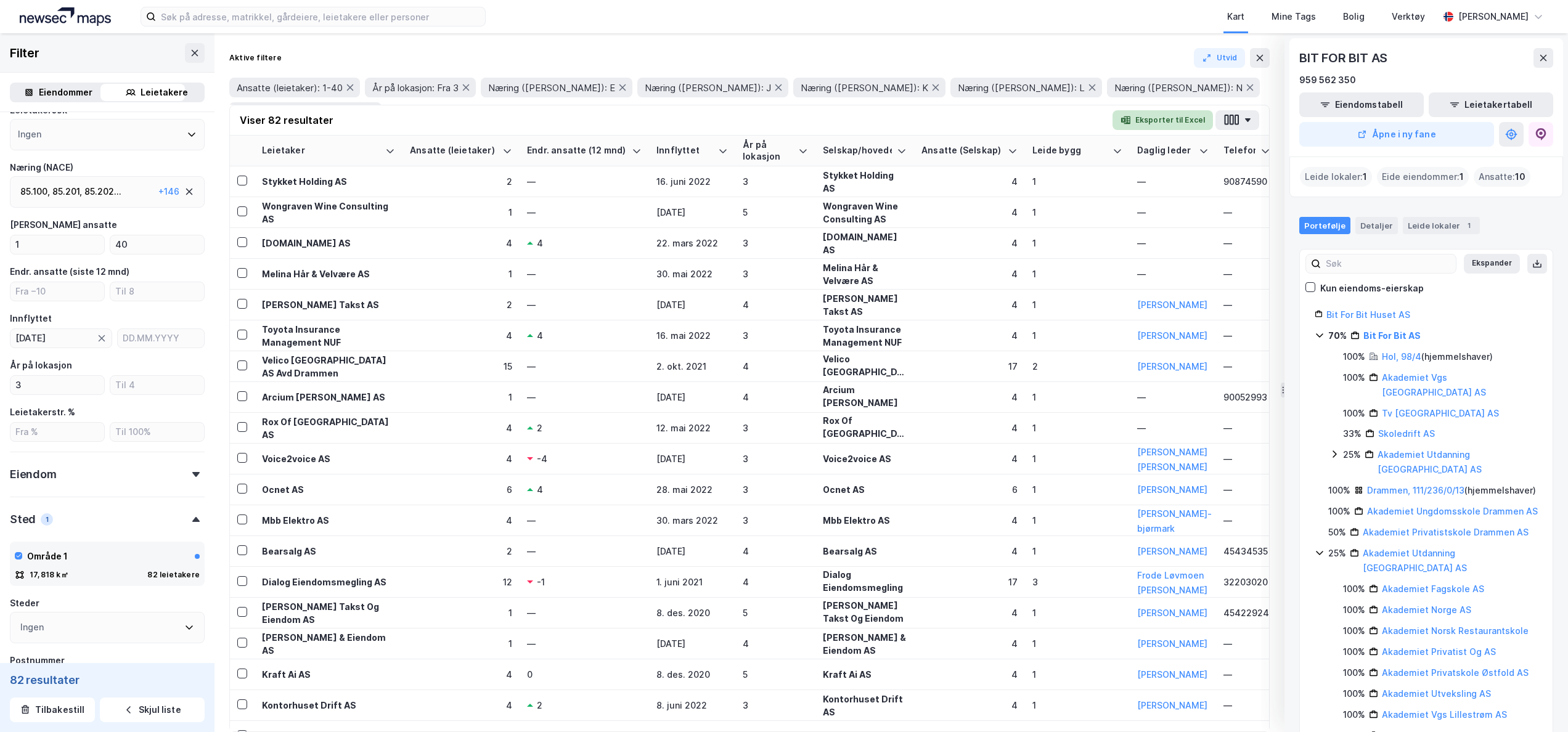
click at [1147, 112] on button "Eksporter til Excel" at bounding box center [1162, 120] width 101 height 20
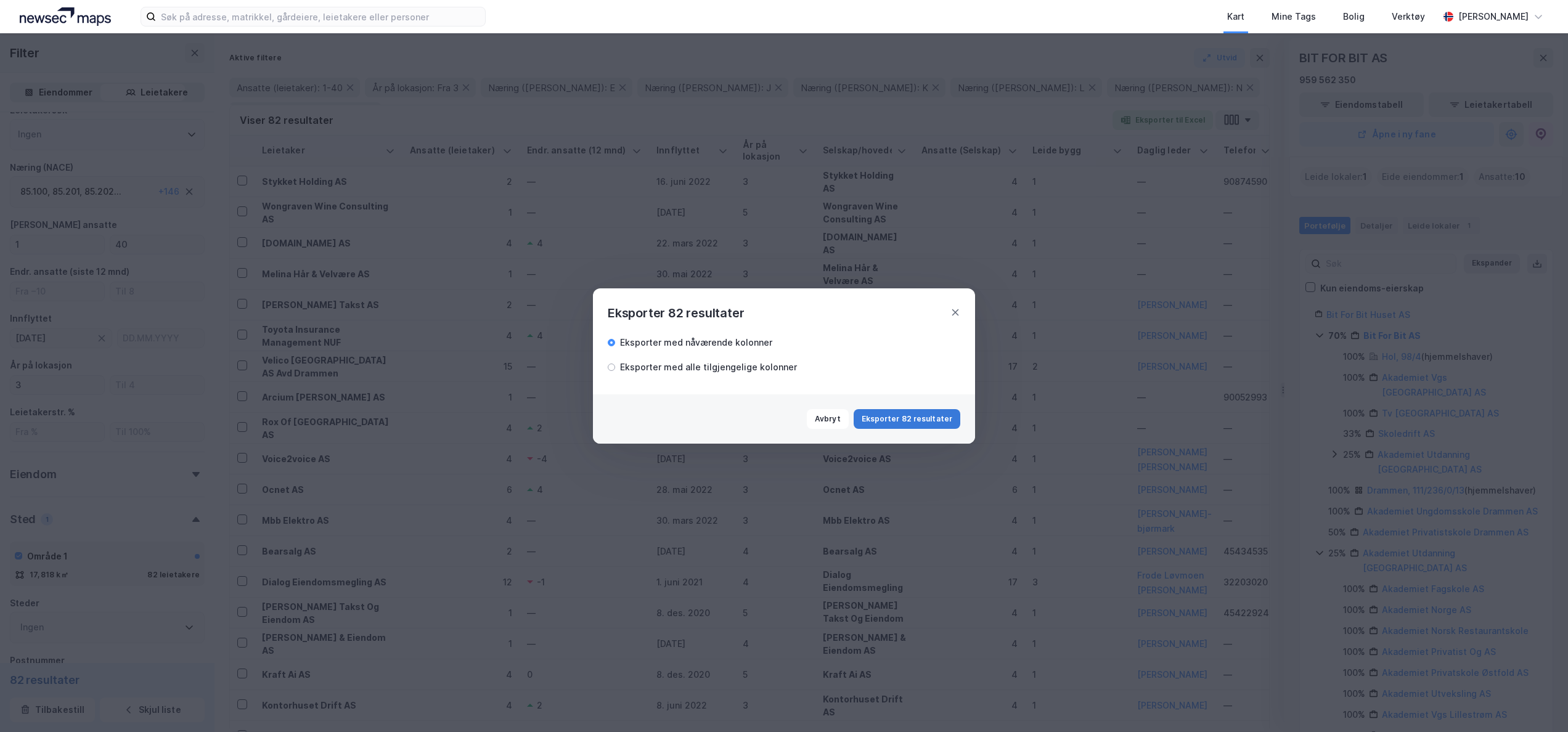
click at [897, 425] on button "Eksporter 82 resultater" at bounding box center [907, 418] width 107 height 20
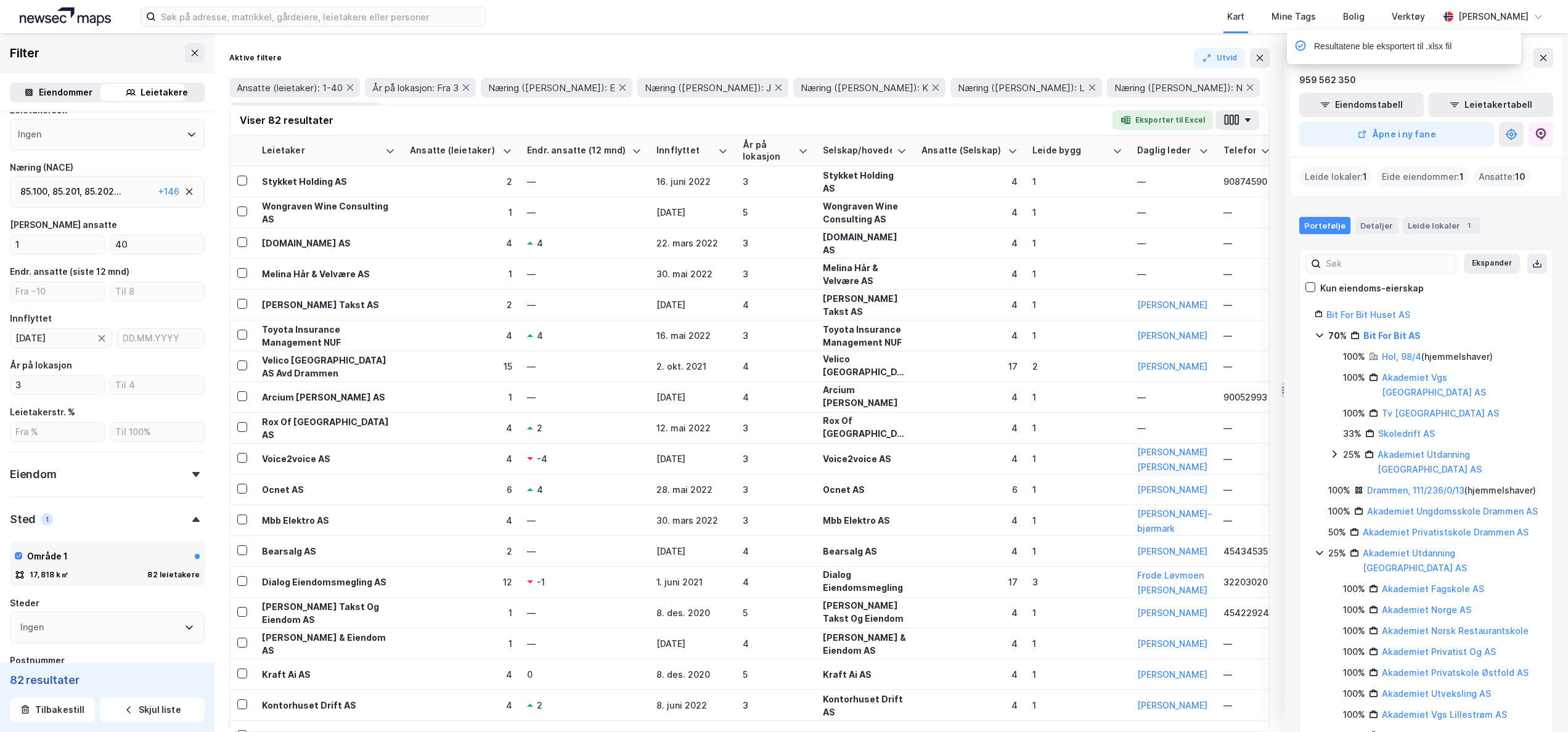
click at [933, 38] on div "Aktive filtere Utvid Ansatte (leietaker): 1-40 År på lokasjon: Fra 3 Næring (NA…" at bounding box center [749, 383] width 1071 height 699
click at [87, 16] on img at bounding box center [66, 16] width 91 height 18
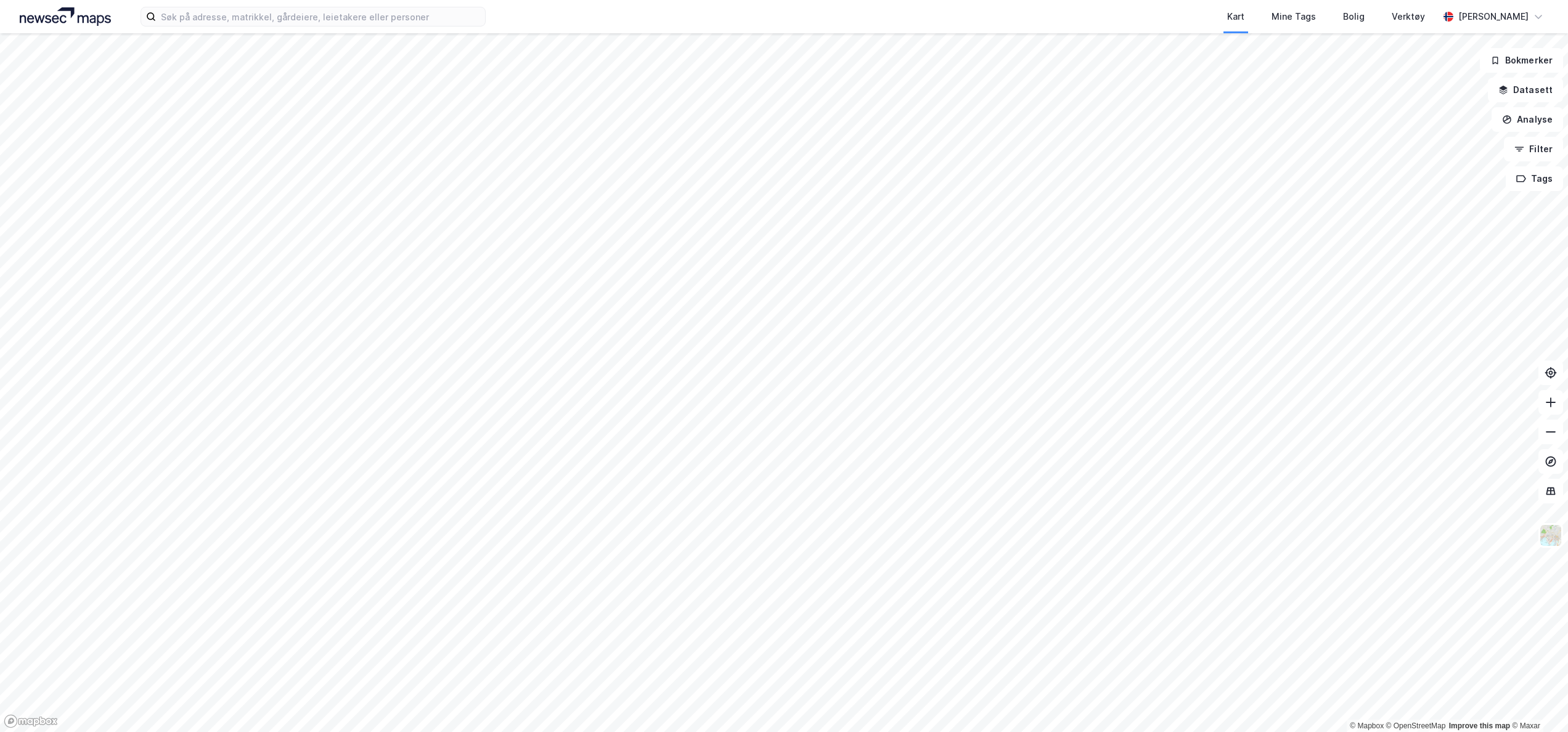
click at [64, 18] on img at bounding box center [66, 16] width 91 height 18
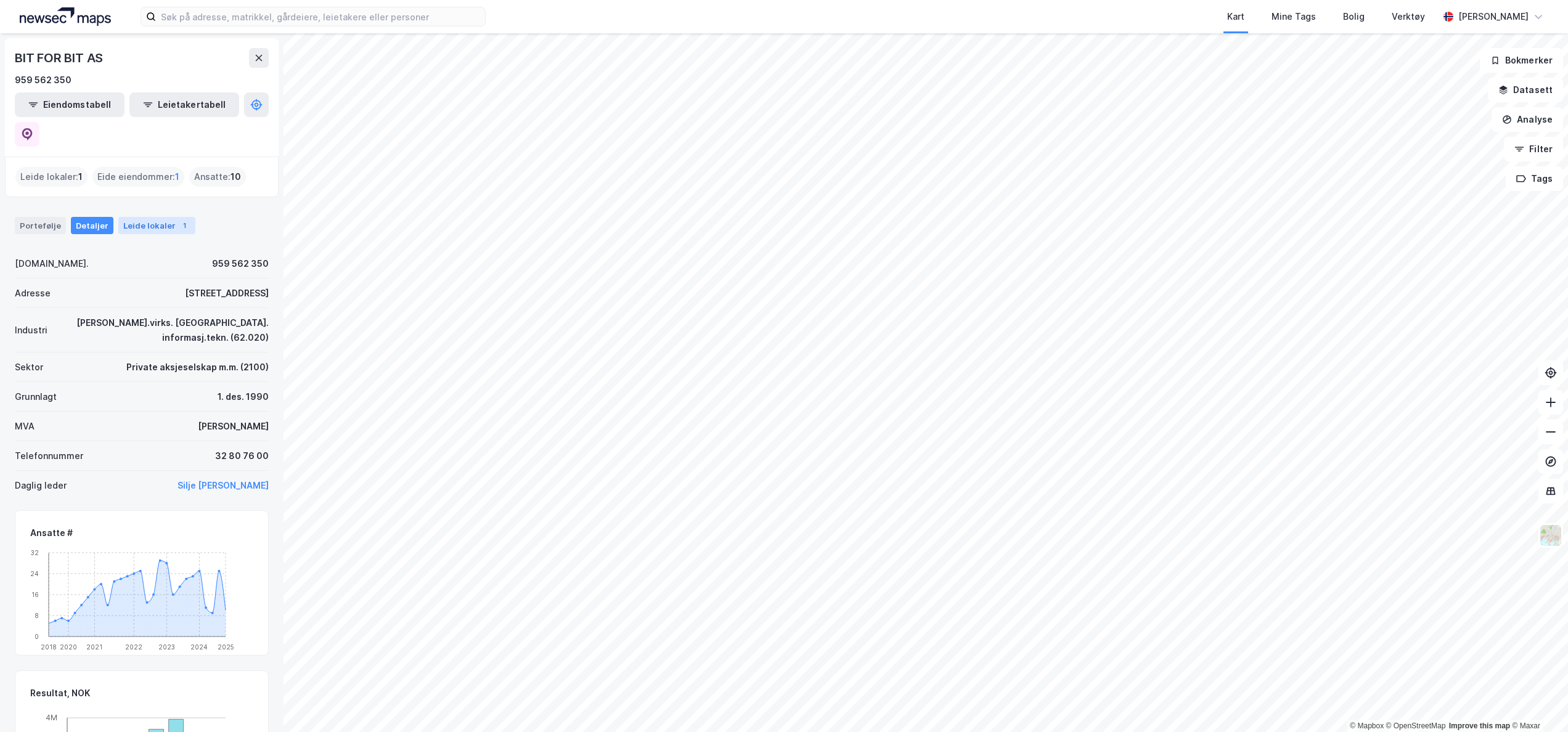
click at [156, 217] on div "Leide lokaler 1" at bounding box center [156, 225] width 77 height 17
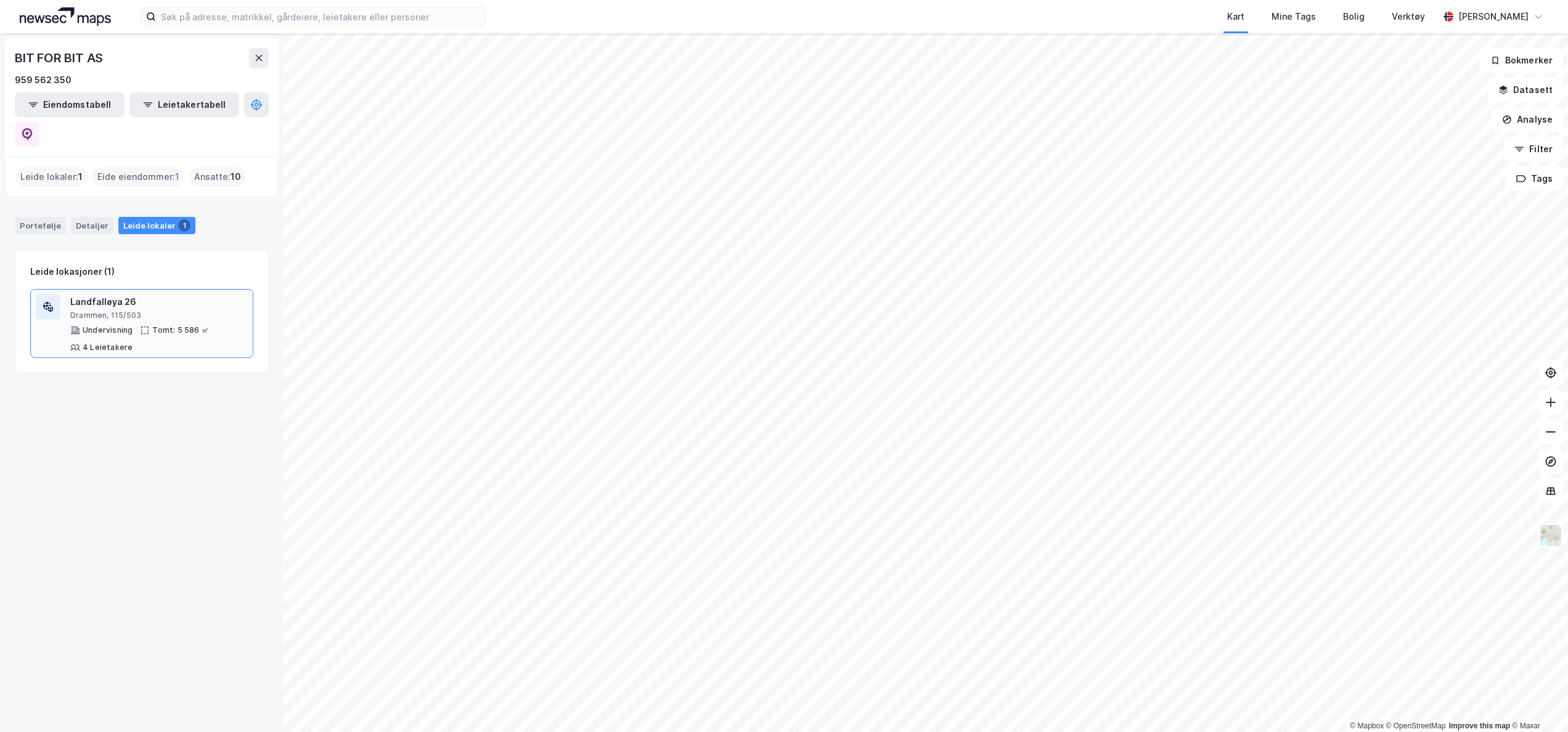
click at [201, 294] on div "Landfalløya 26" at bounding box center [158, 301] width 177 height 15
click at [65, 52] on div "BIT FOR BIT AS" at bounding box center [60, 58] width 91 height 20
copy div "BIT FOR BIT AS"
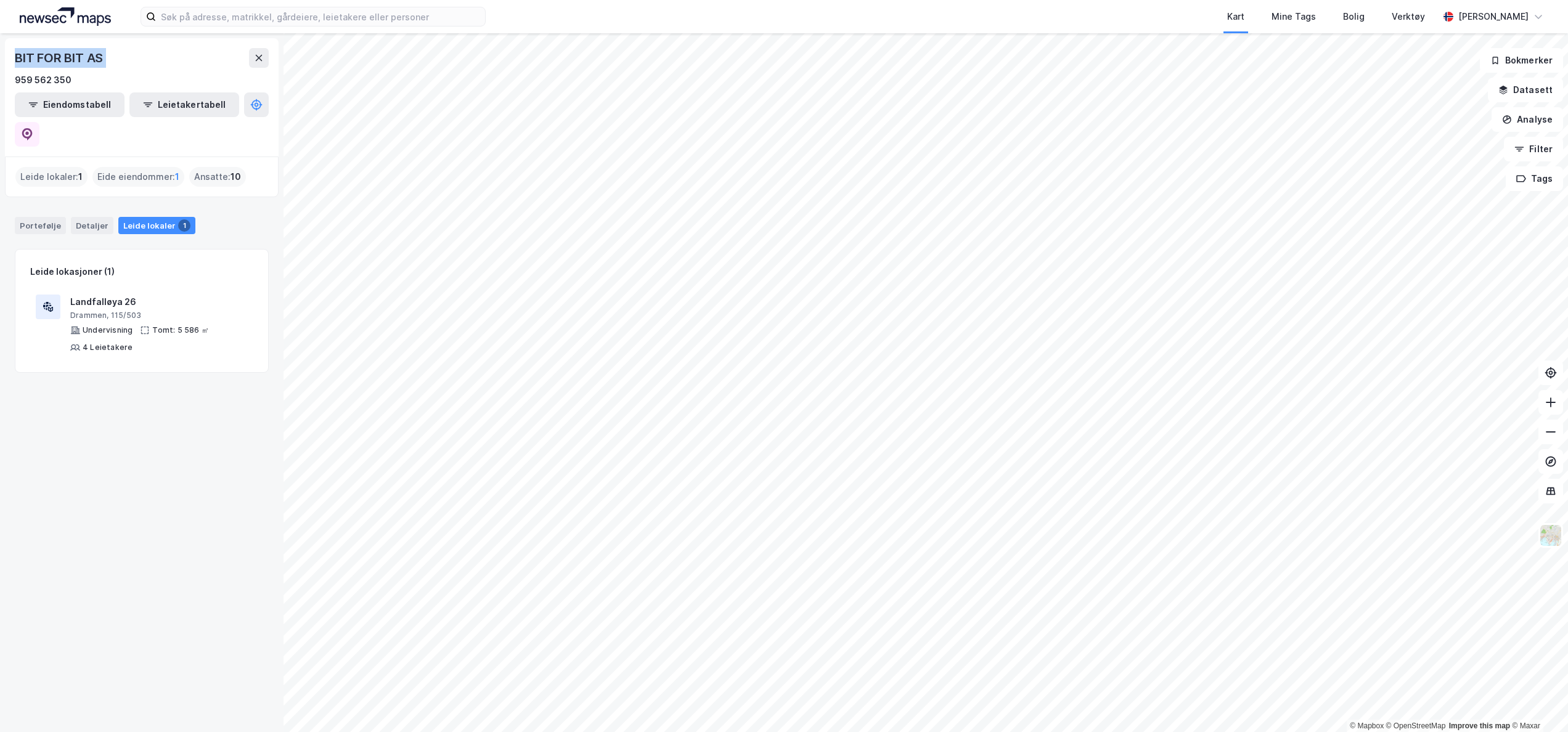
click at [133, 47] on div "BIT FOR BIT AS 959 562 350 Eiendomstabell Leietakertabell" at bounding box center [142, 97] width 274 height 118
click at [64, 11] on img at bounding box center [66, 16] width 91 height 18
